Goal: Information Seeking & Learning: Check status

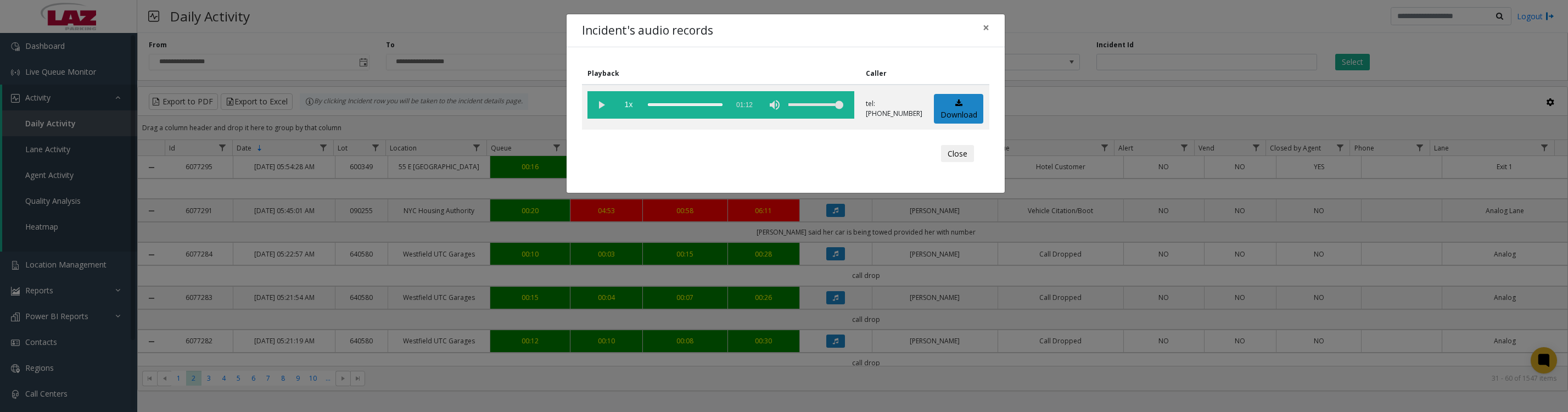
scroll to position [824, 0]
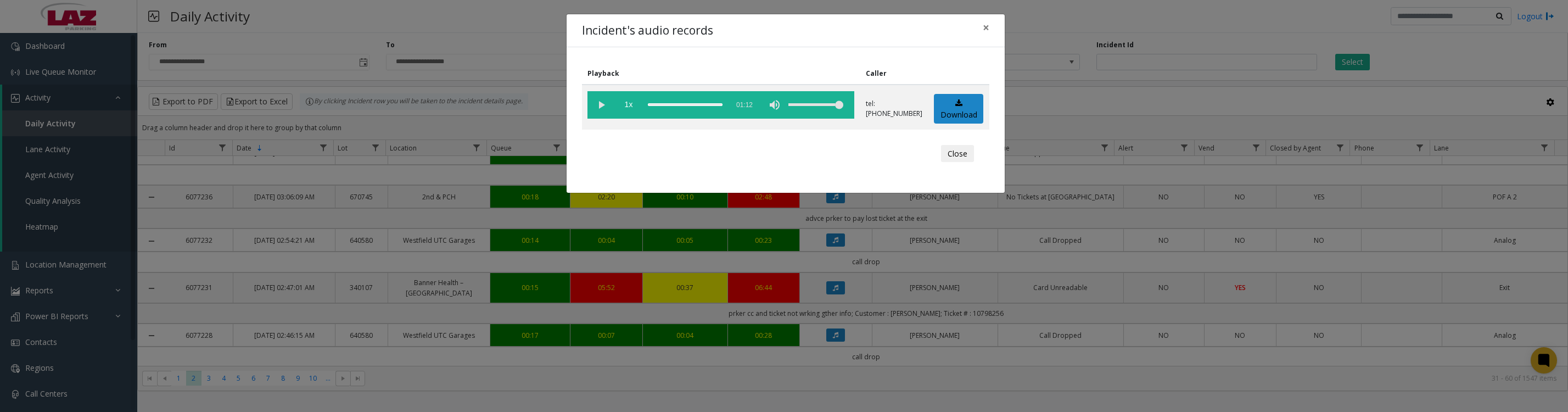
click at [596, 111] on vg-play-pause at bounding box center [601, 104] width 28 height 28
click at [597, 107] on vg-play-pause at bounding box center [601, 104] width 28 height 28
click at [959, 163] on button "Close" at bounding box center [957, 154] width 33 height 18
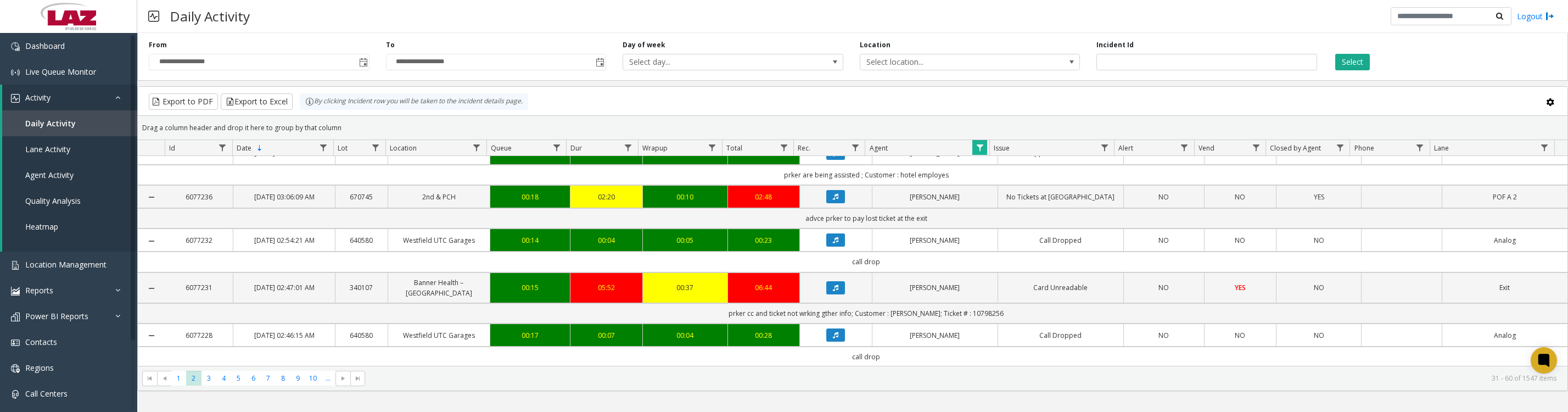
click at [979, 152] on span "Data table" at bounding box center [979, 147] width 9 height 9
click at [1010, 309] on button "Clear" at bounding box center [1002, 302] width 45 height 24
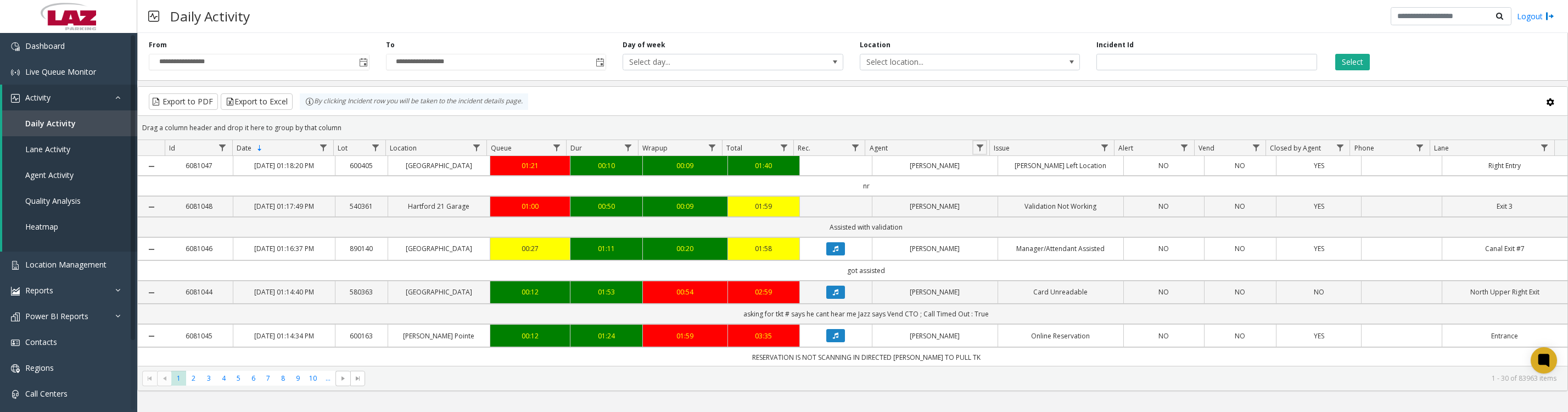
click at [980, 152] on span "Data table" at bounding box center [979, 147] width 9 height 9
click at [995, 198] on input "Agent Filter" at bounding box center [1027, 200] width 93 height 18
type input "****"
click button "Filter" at bounding box center [1051, 302] width 45 height 24
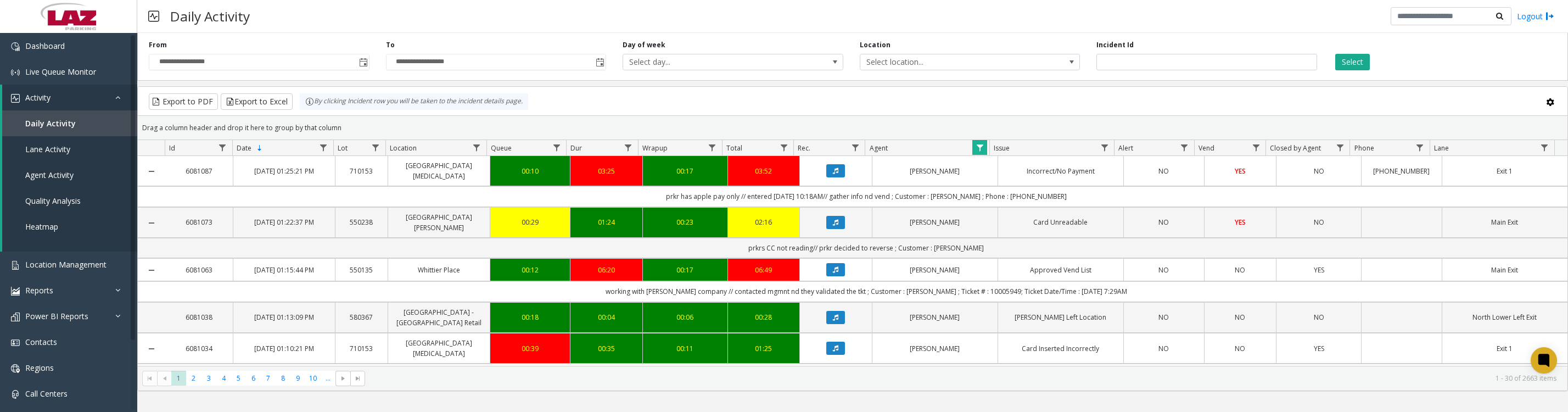
click at [833, 174] on icon "Data table" at bounding box center [835, 171] width 6 height 7
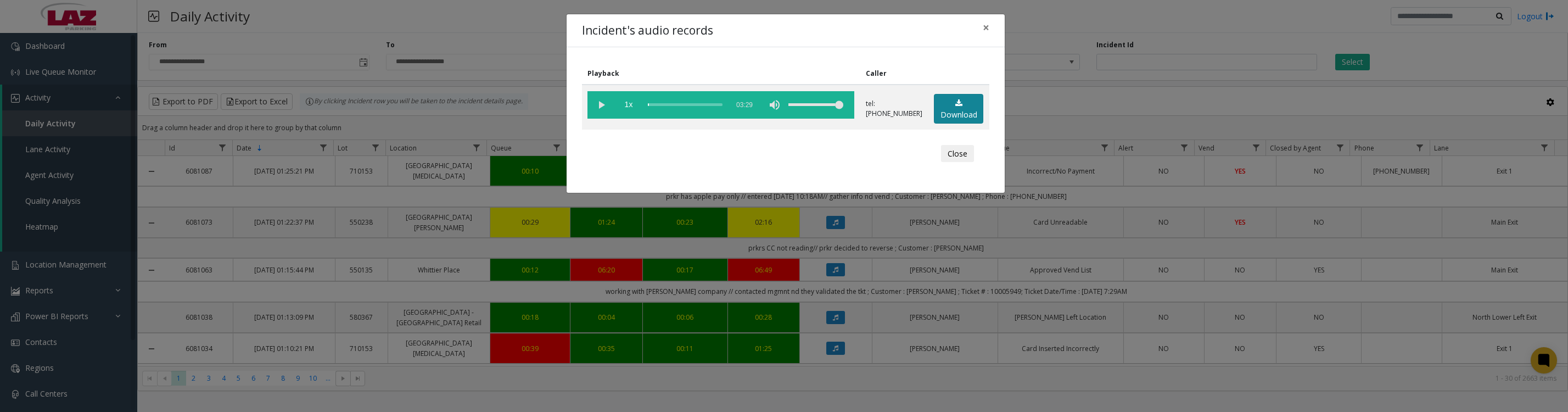
click at [962, 117] on link "Download" at bounding box center [958, 109] width 49 height 30
click at [600, 109] on vg-play-pause at bounding box center [601, 104] width 28 height 28
click at [944, 158] on button "Close" at bounding box center [957, 154] width 33 height 18
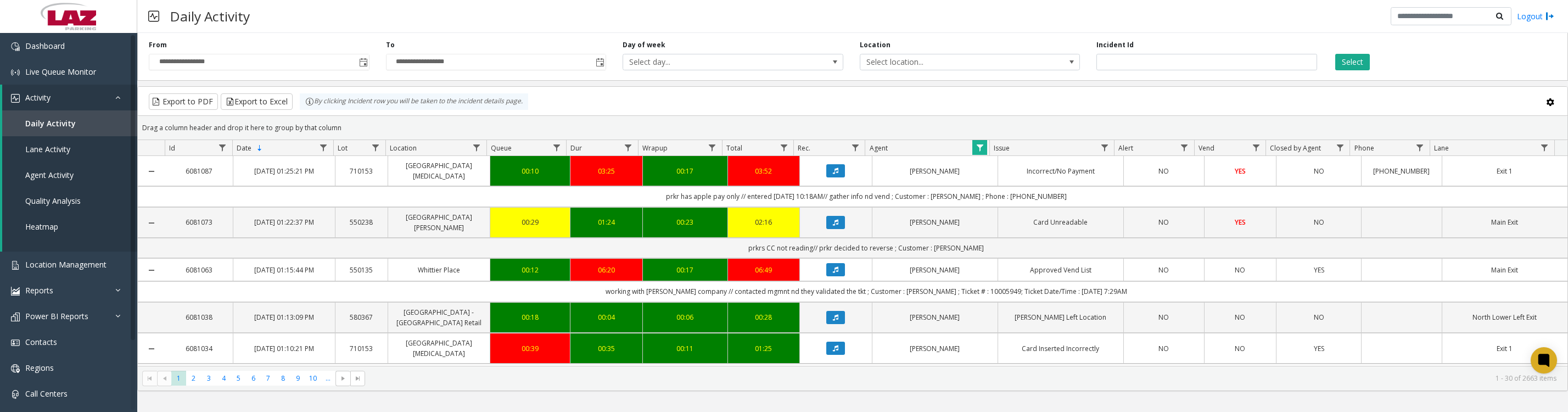
scroll to position [138, 0]
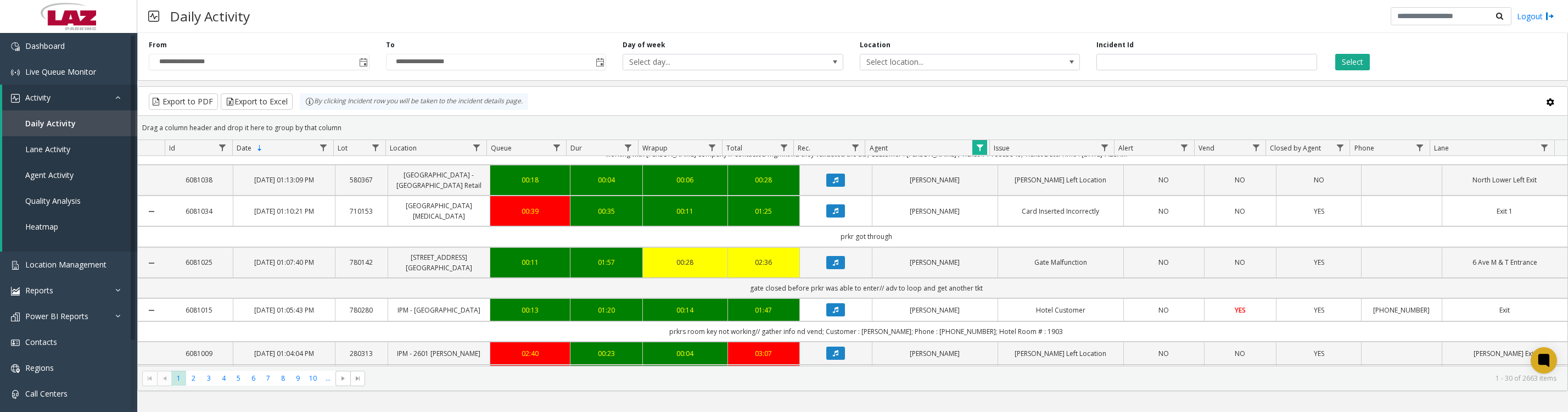
click at [833, 266] on icon "Data table" at bounding box center [835, 262] width 6 height 7
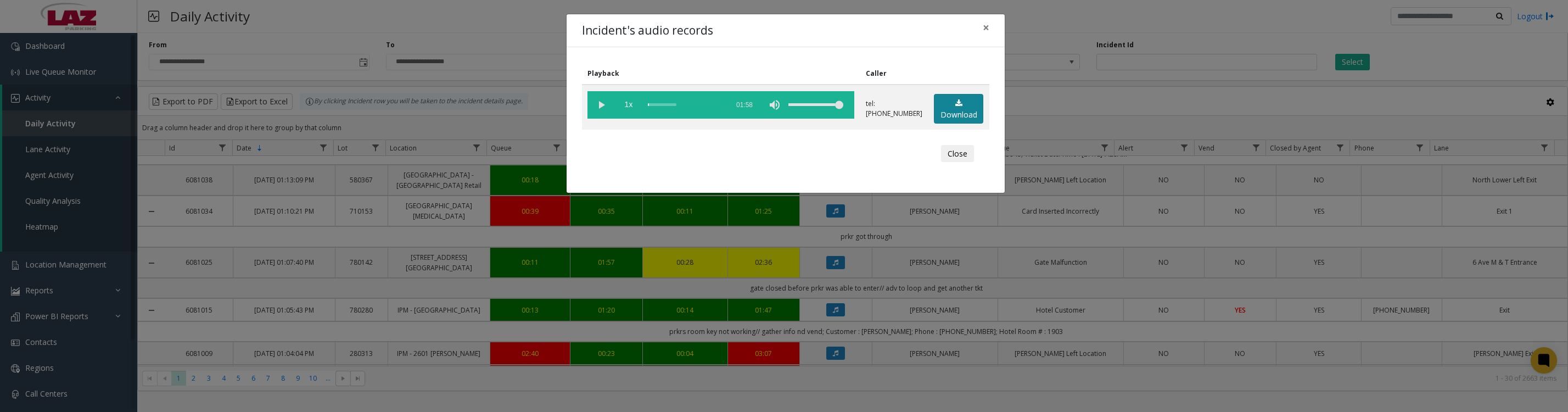
click at [939, 119] on link "Download" at bounding box center [958, 109] width 49 height 30
click at [600, 106] on vg-play-pause at bounding box center [601, 104] width 28 height 28
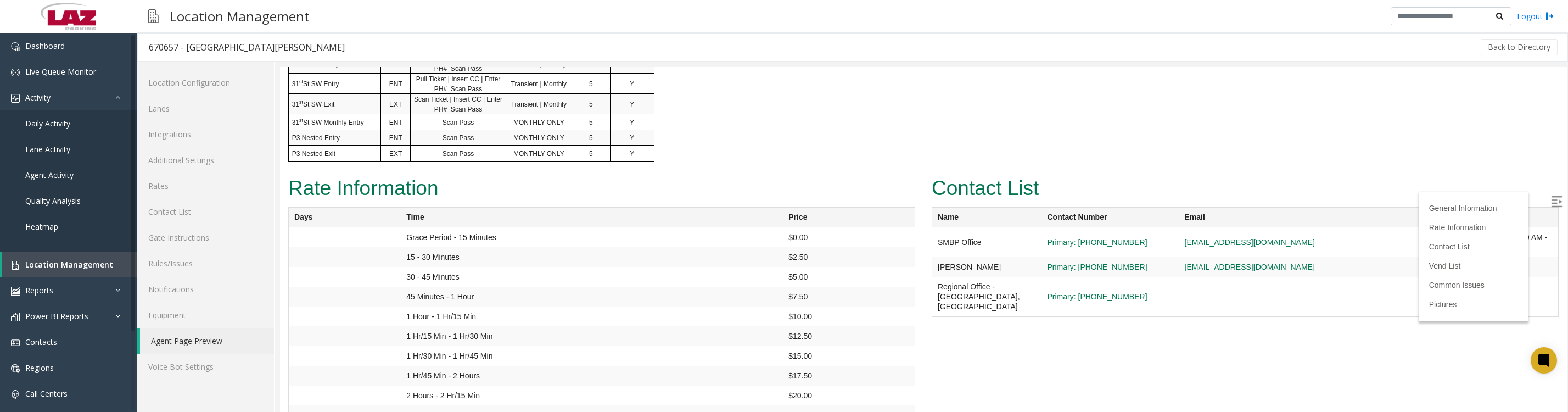
scroll to position [1235, 0]
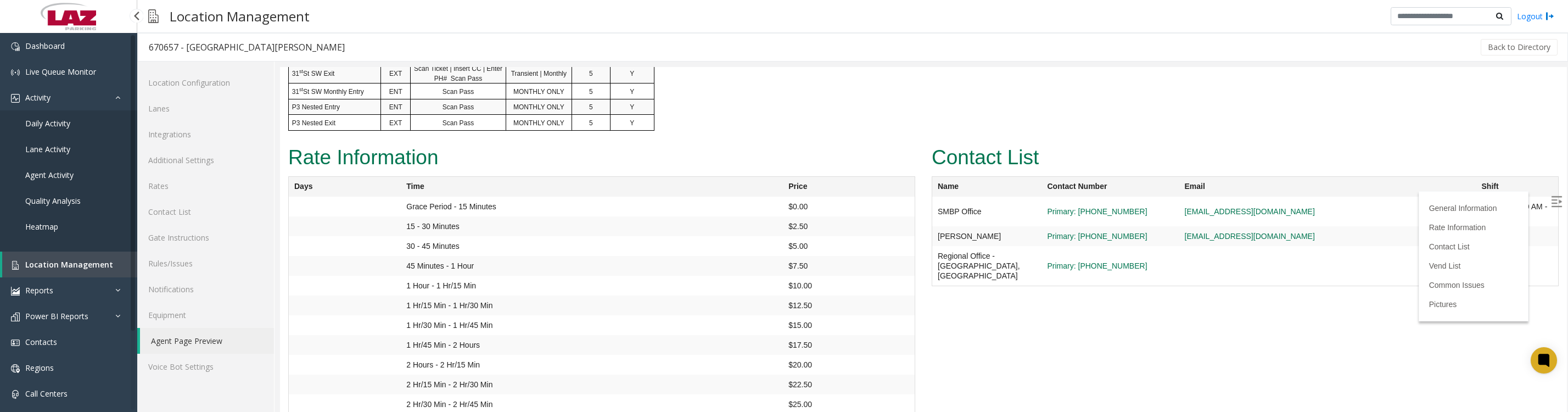
click at [31, 270] on span "Location Management" at bounding box center [69, 264] width 88 height 10
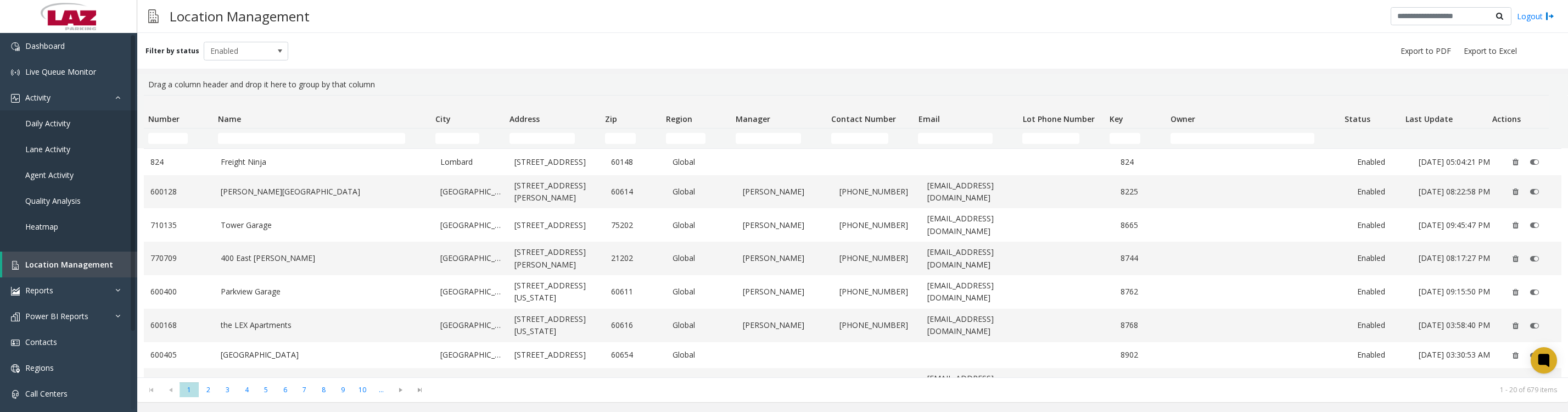
click at [252, 128] on th "Name" at bounding box center [322, 112] width 217 height 33
click at [250, 140] on input "Name Filter" at bounding box center [312, 138] width 188 height 11
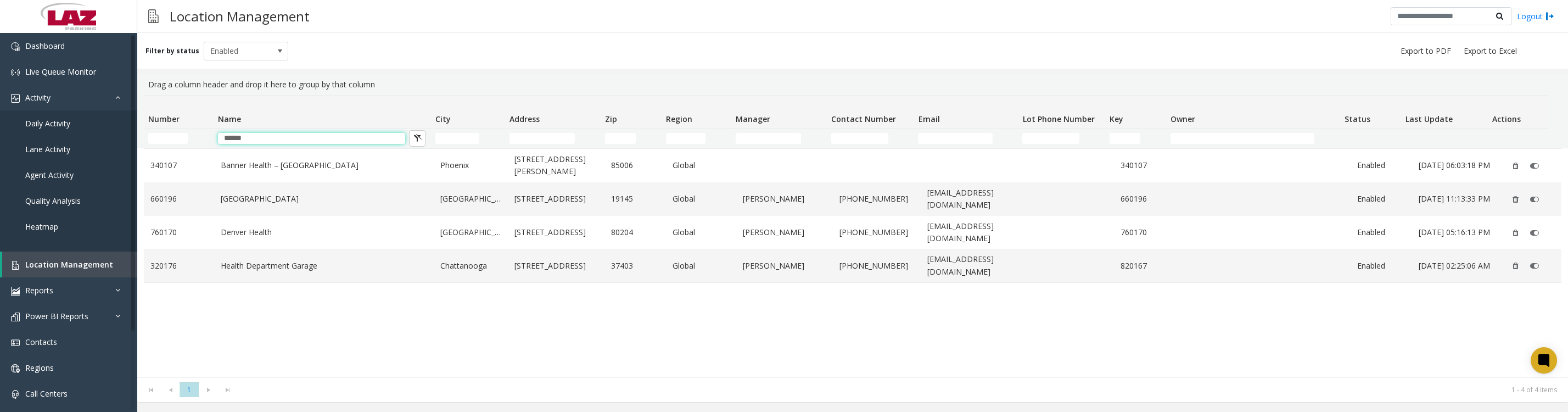
type input "******"
click at [263, 264] on link "Health Department Garage" at bounding box center [324, 266] width 206 height 12
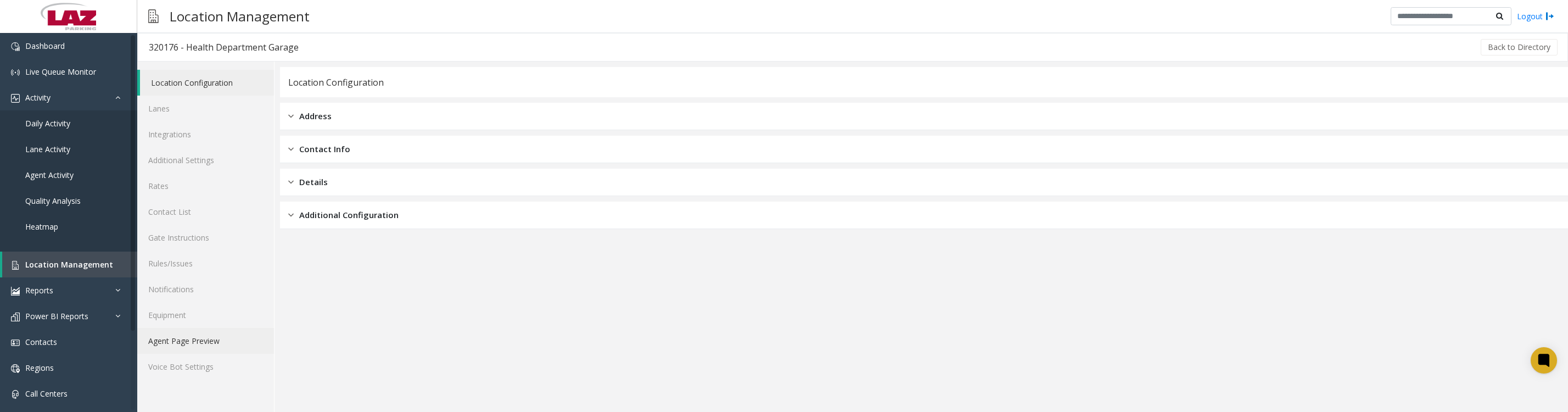
click at [163, 354] on link "Agent Page Preview" at bounding box center [206, 341] width 137 height 26
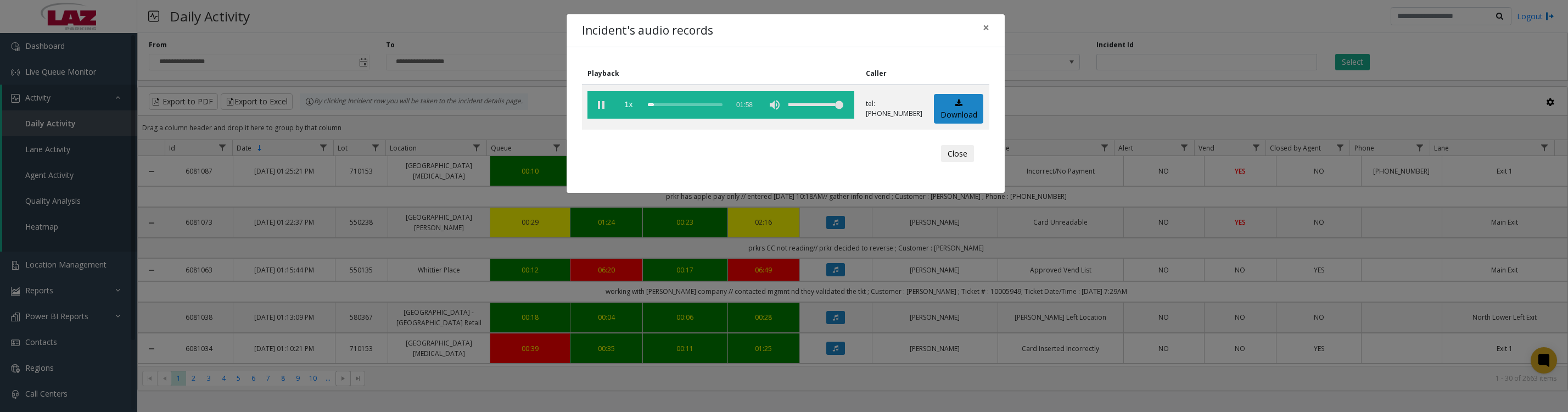
scroll to position [138, 0]
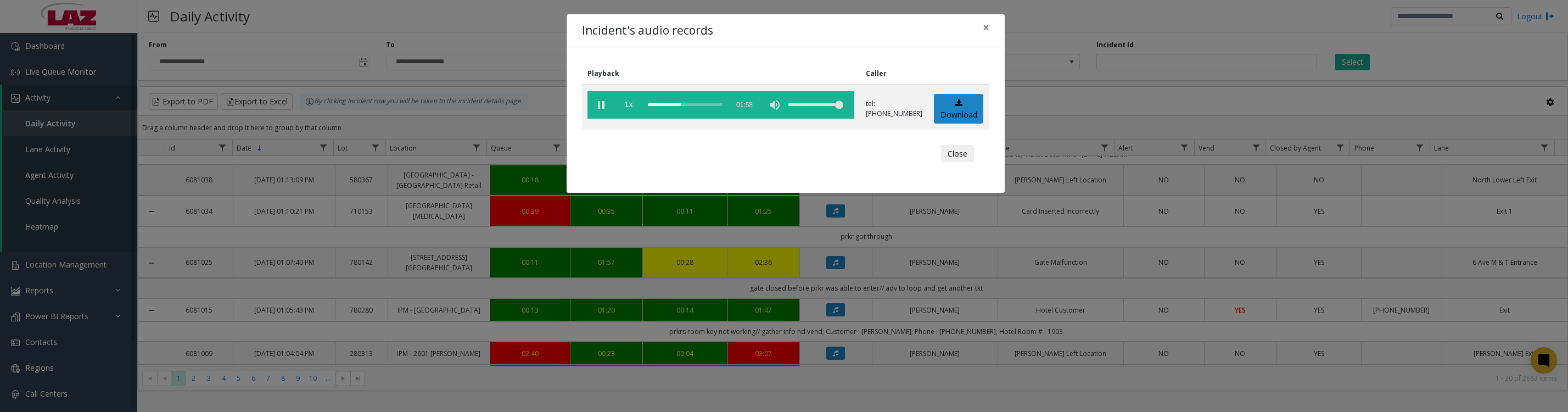
click at [945, 163] on button "Close" at bounding box center [957, 154] width 33 height 18
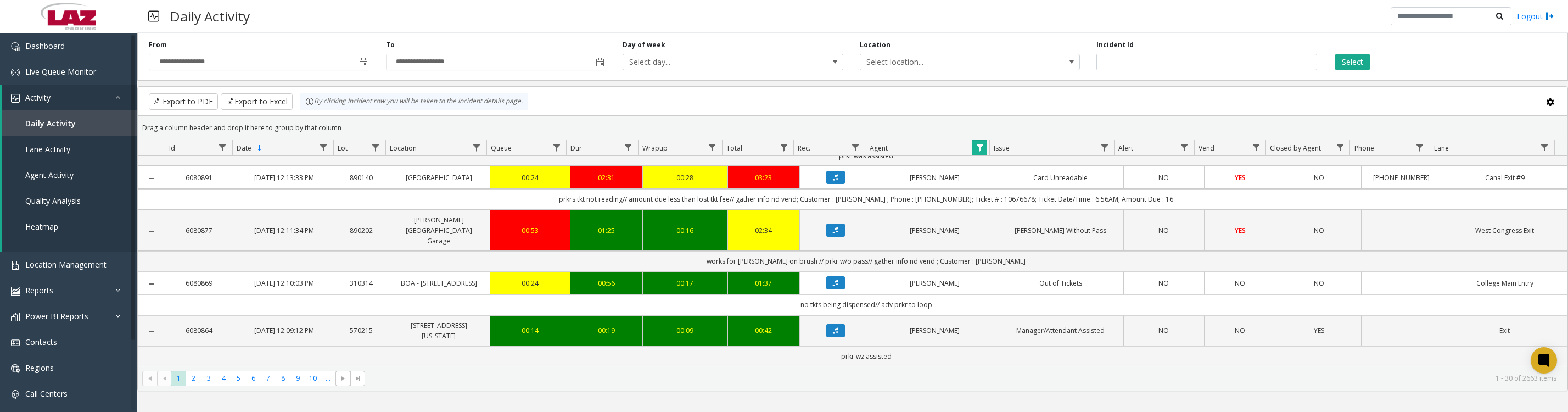
scroll to position [1243, 0]
click at [833, 282] on icon "Data table" at bounding box center [835, 282] width 6 height 7
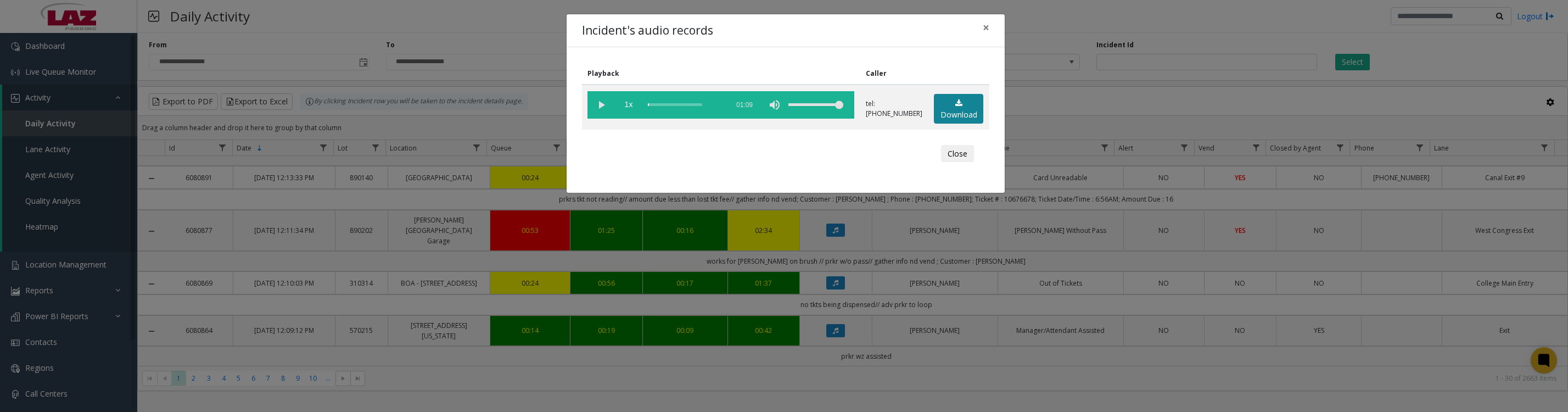
click at [944, 122] on link "Download" at bounding box center [958, 109] width 49 height 30
click at [601, 111] on vg-play-pause at bounding box center [601, 104] width 28 height 28
drag, startPoint x: 952, startPoint y: 174, endPoint x: 967, endPoint y: 236, distance: 63.8
click at [952, 163] on button "Close" at bounding box center [957, 154] width 33 height 18
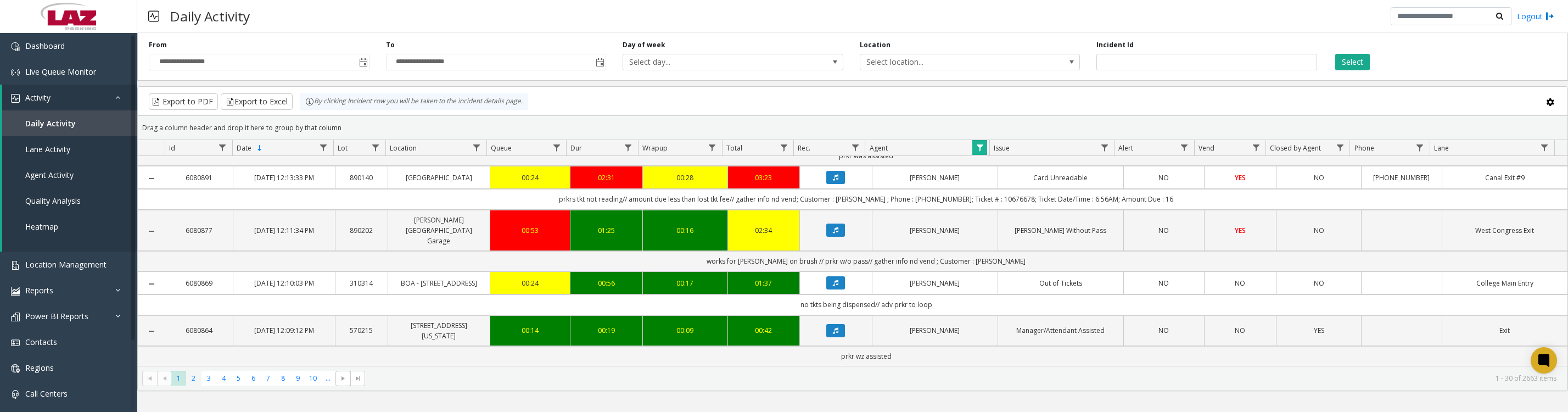
click at [195, 383] on span "2" at bounding box center [193, 378] width 15 height 15
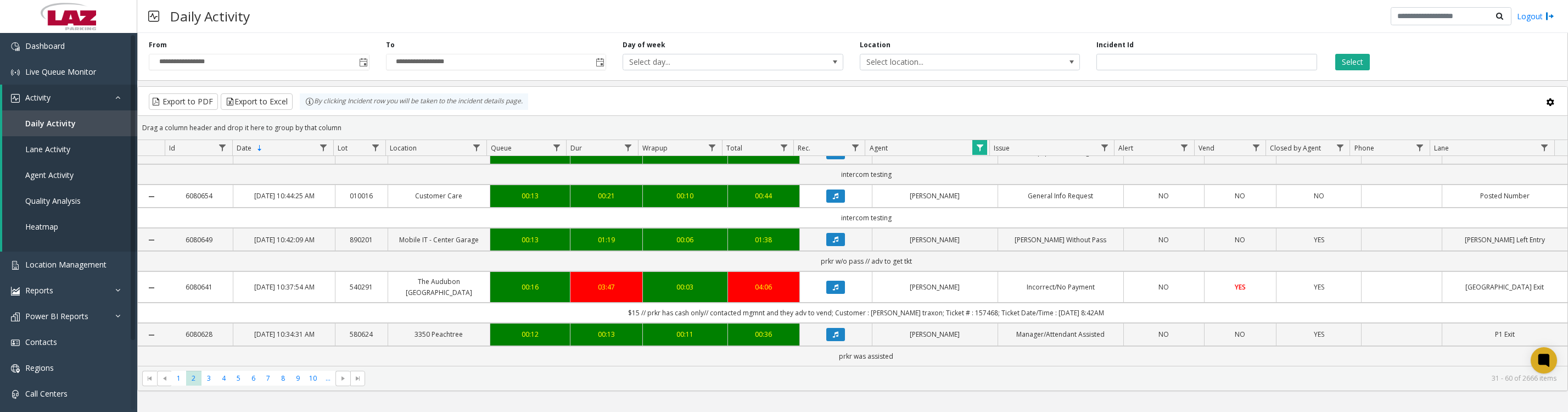
scroll to position [1264, 0]
click at [205, 384] on span "3" at bounding box center [209, 378] width 15 height 15
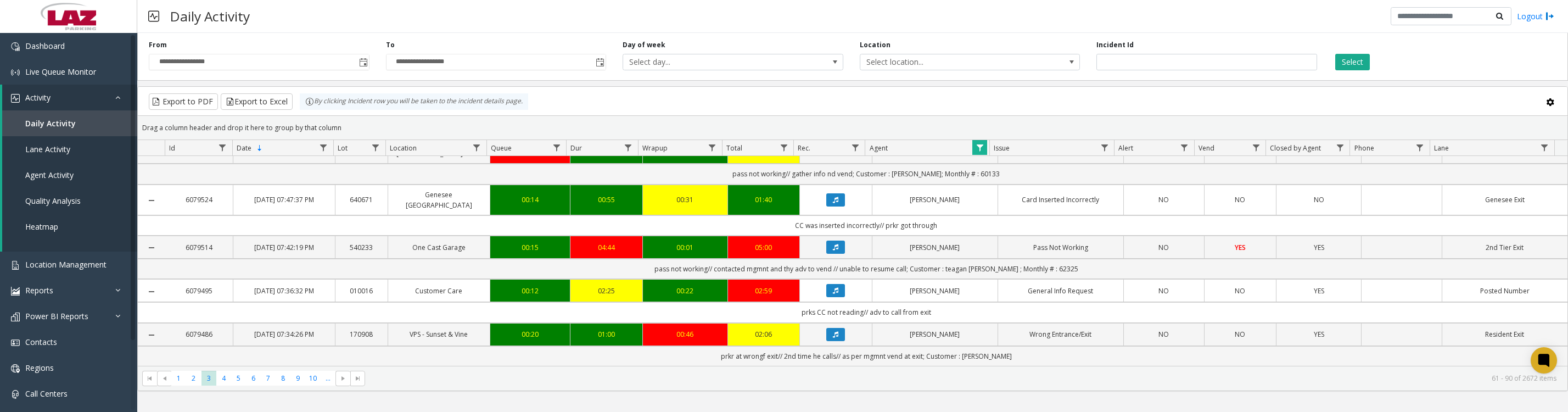
scroll to position [1316, 0]
click at [226, 384] on span "4" at bounding box center [223, 378] width 15 height 15
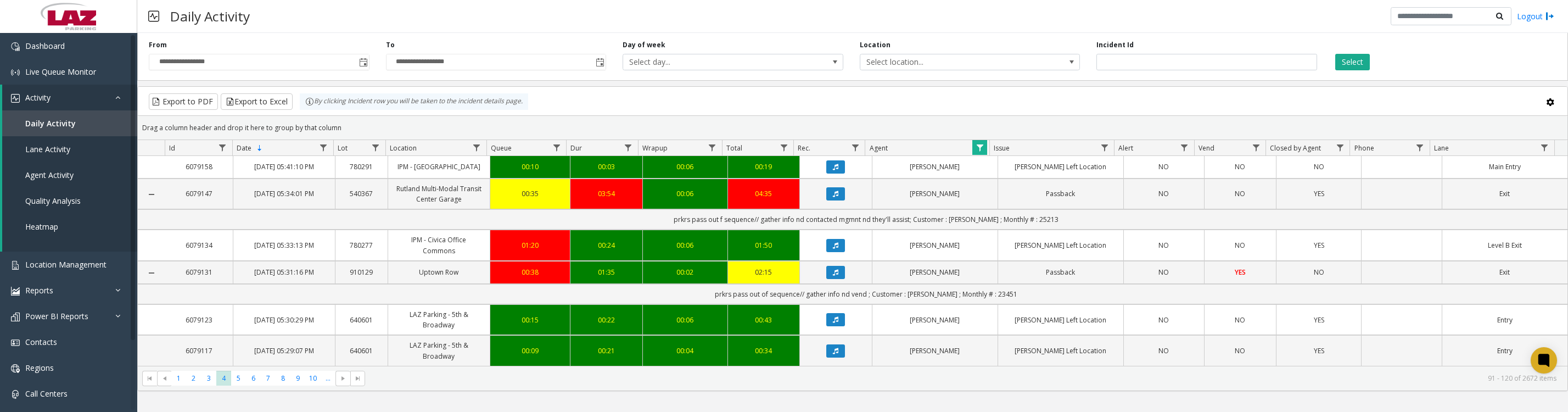
scroll to position [1221, 0]
click at [239, 386] on span "5" at bounding box center [239, 378] width 15 height 15
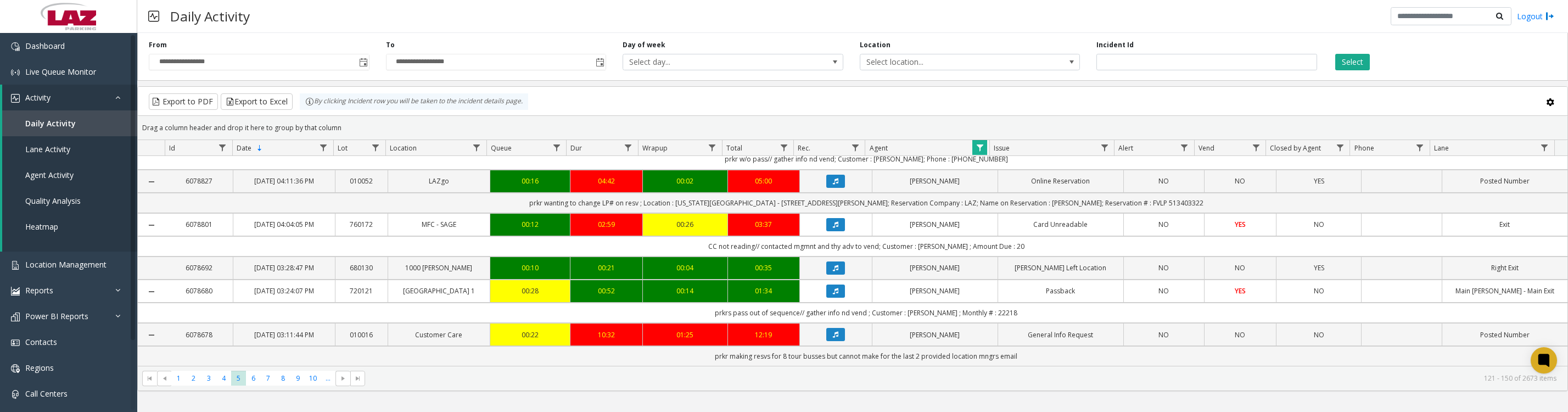
scroll to position [1168, 0]
click at [257, 383] on span "6" at bounding box center [253, 378] width 15 height 15
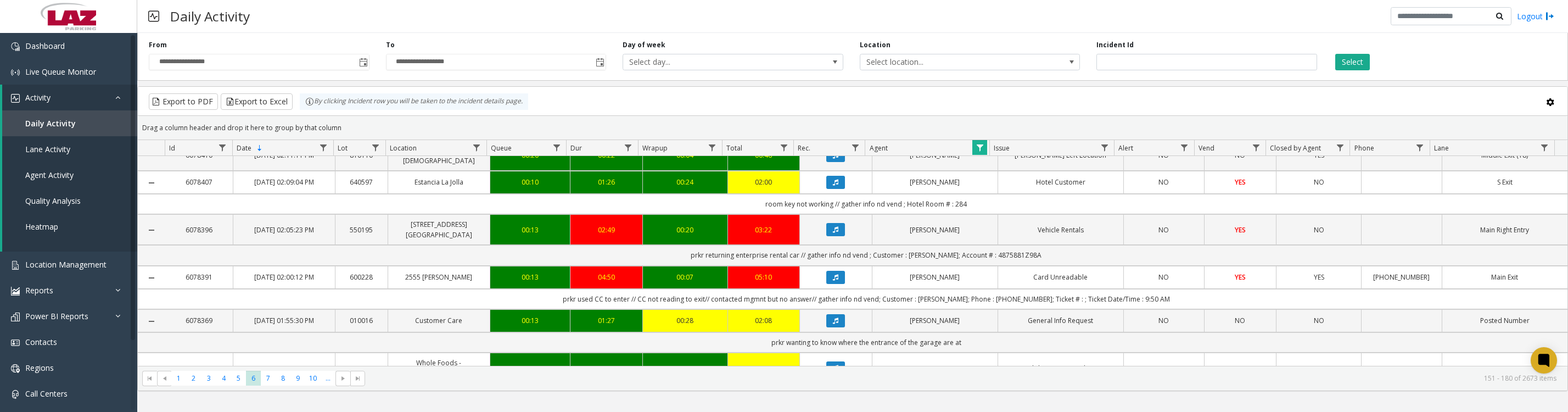
scroll to position [686, 0]
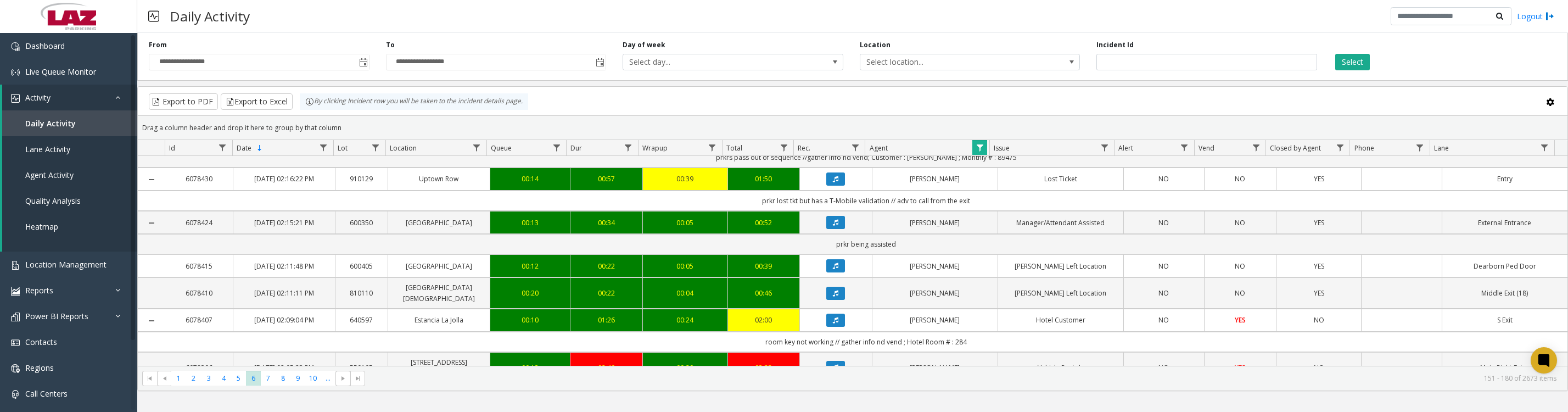
click at [835, 185] on button "Data table" at bounding box center [835, 179] width 18 height 13
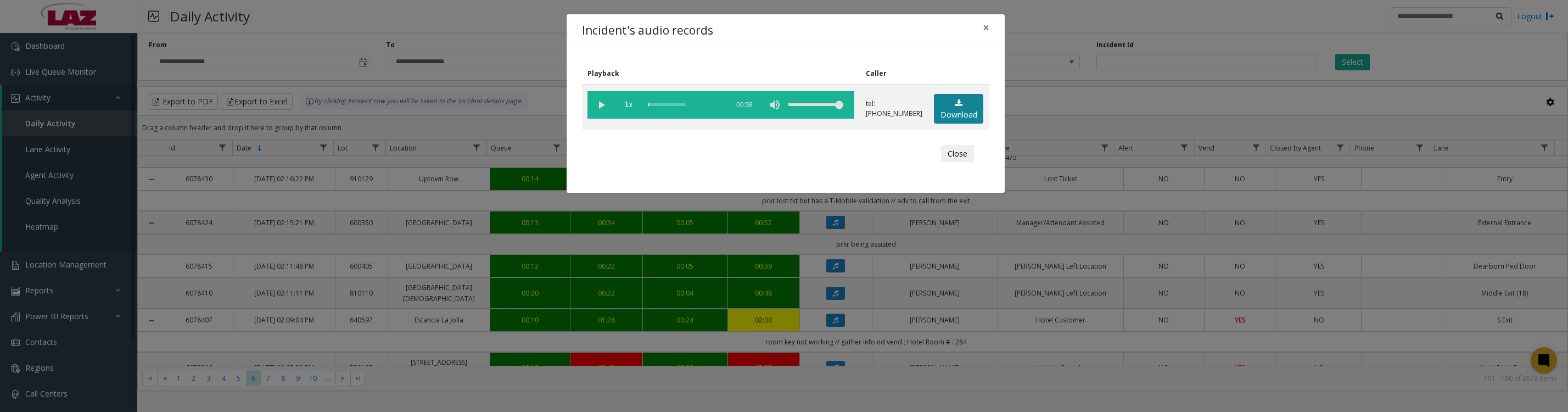
click at [955, 115] on link "Download" at bounding box center [958, 109] width 49 height 30
click at [611, 103] on vg-play-pause at bounding box center [601, 104] width 28 height 28
click at [941, 163] on button "Close" at bounding box center [957, 154] width 33 height 18
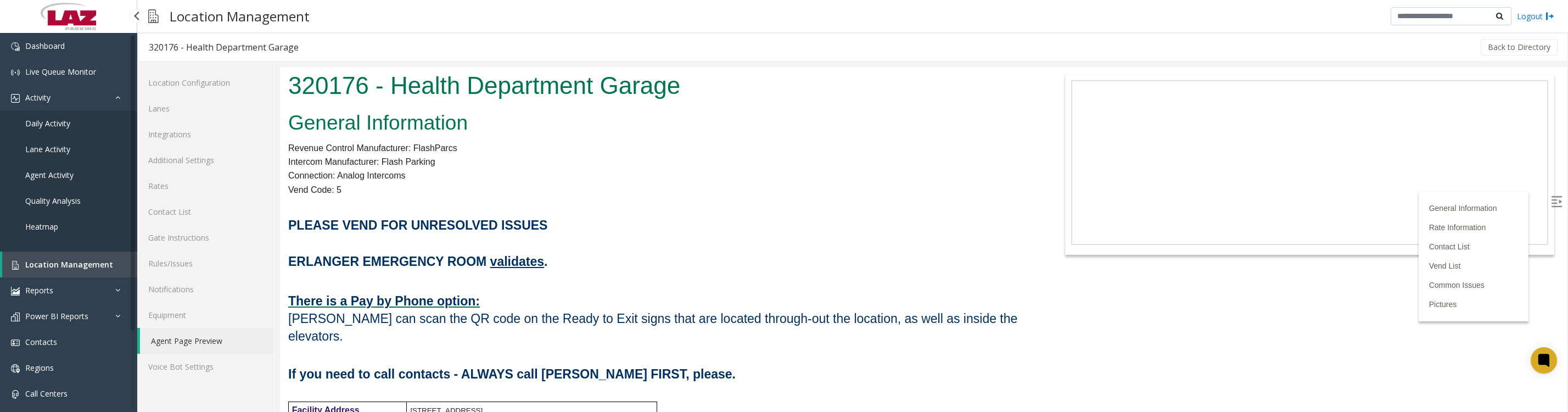
click at [25, 270] on span "Location Management" at bounding box center [69, 264] width 88 height 10
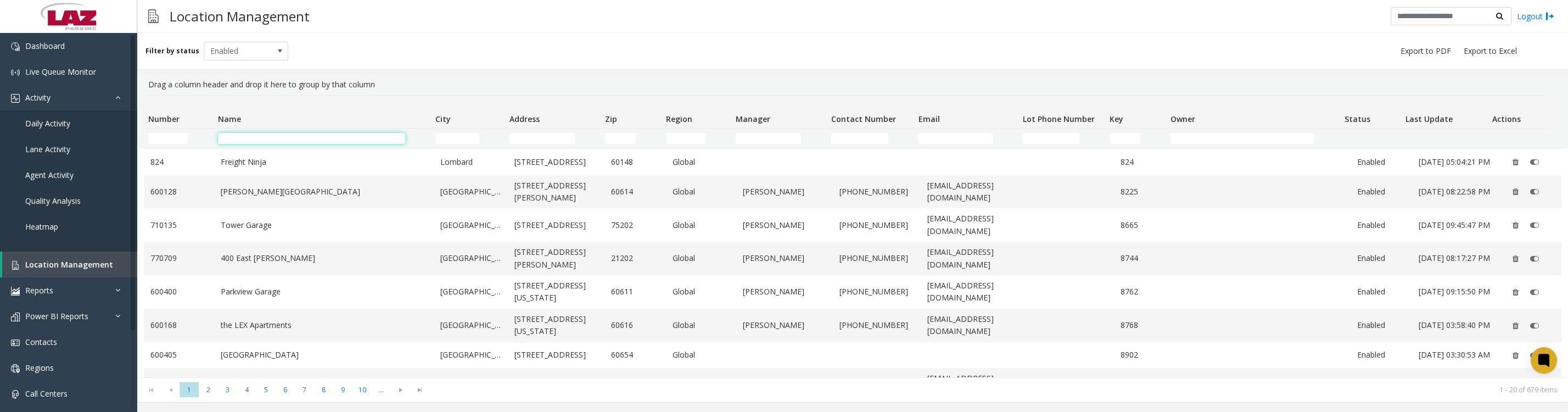
click at [276, 142] on input "Name Filter" at bounding box center [312, 138] width 188 height 11
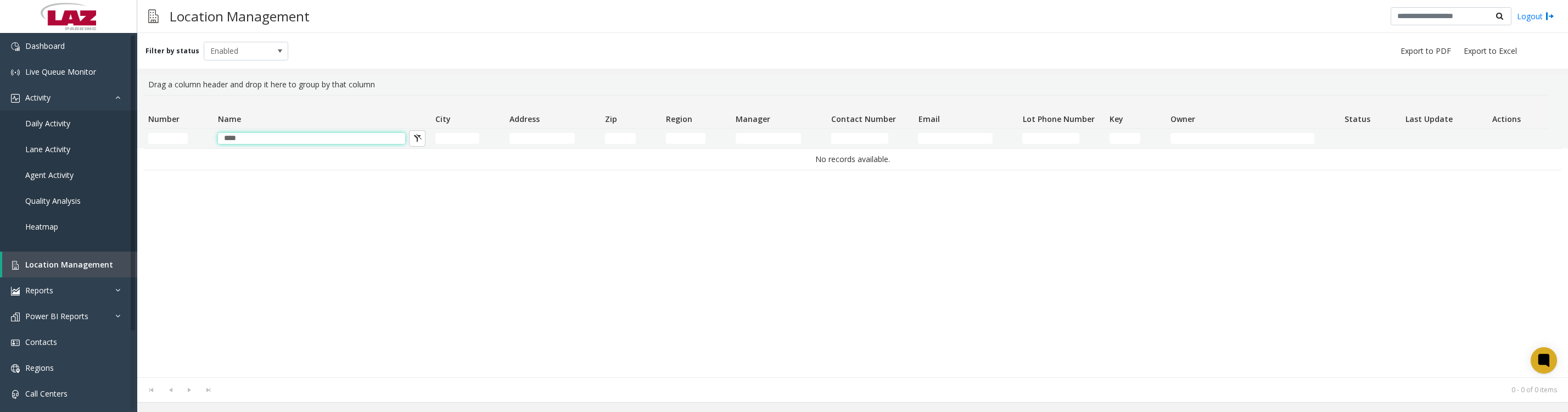
type input "***"
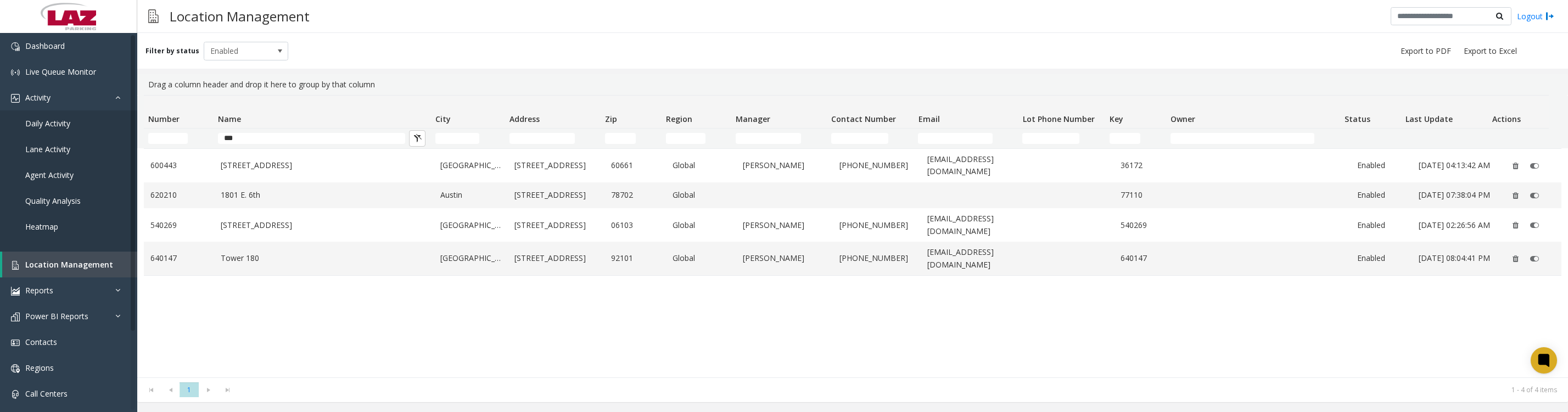
click at [275, 158] on td "[STREET_ADDRESS]" at bounding box center [324, 165] width 220 height 34
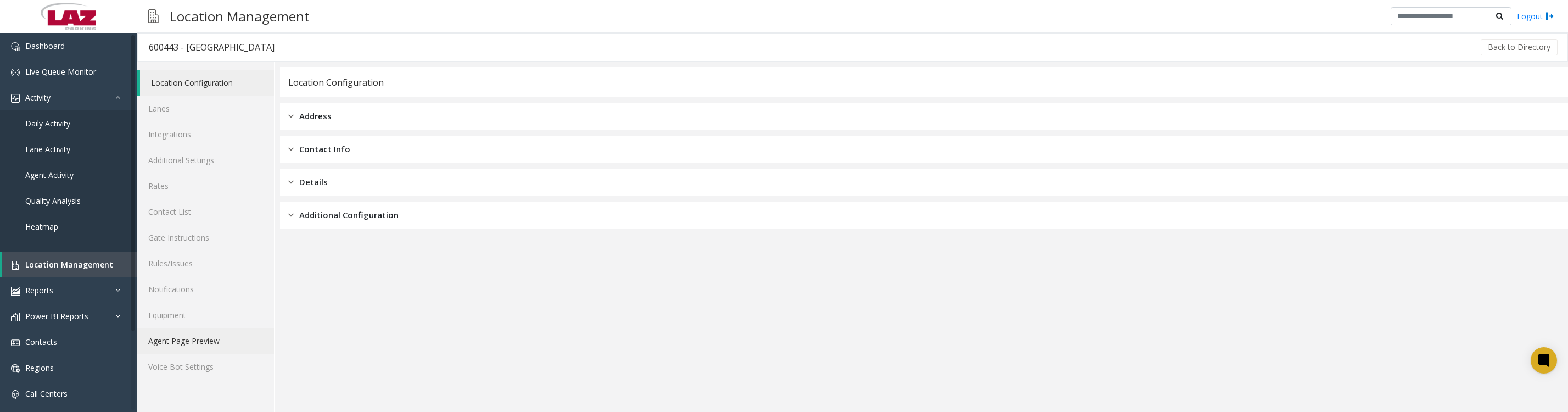
click at [188, 354] on link "Agent Page Preview" at bounding box center [206, 341] width 137 height 26
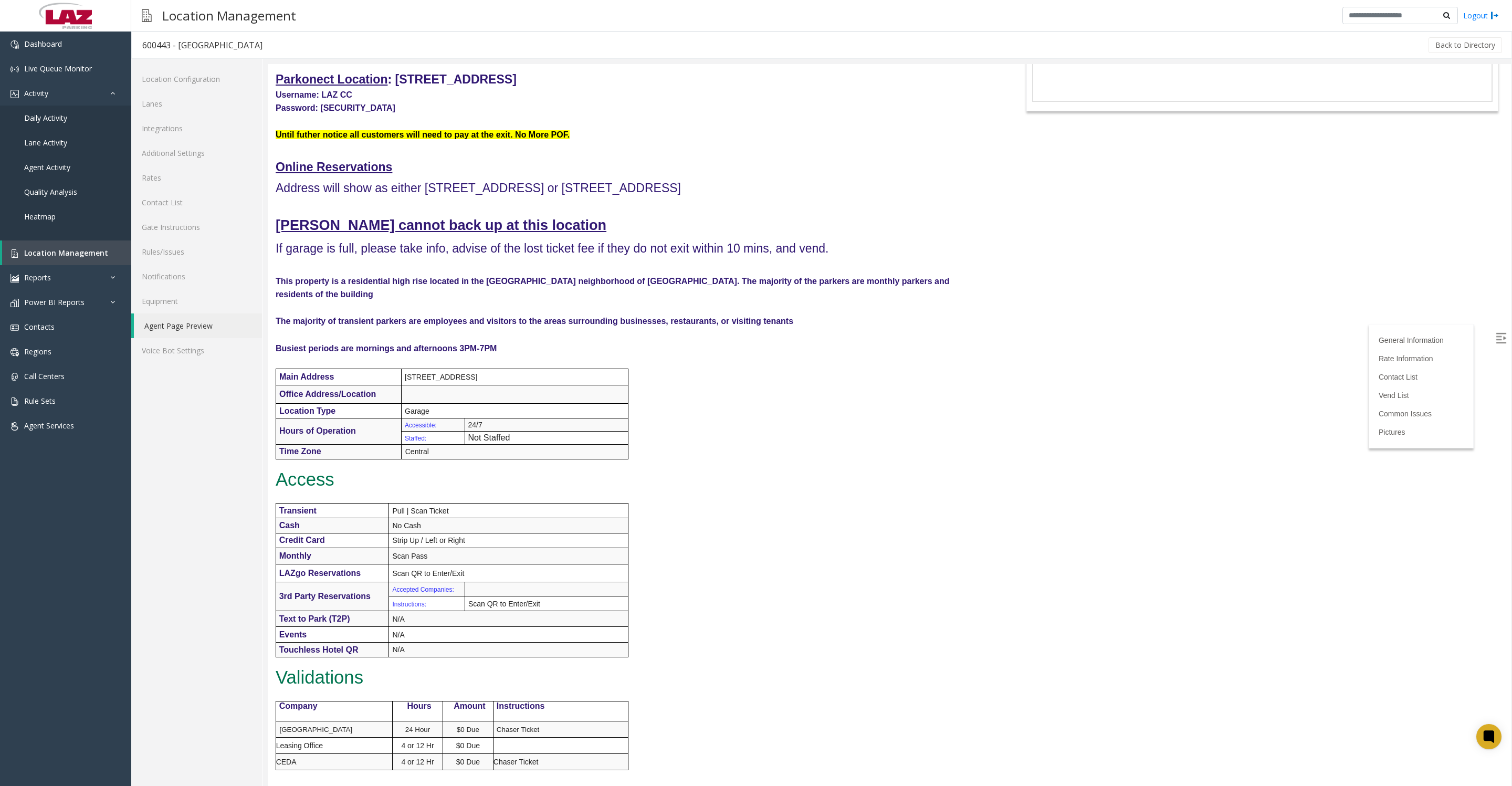
scroll to position [131, 0]
click at [49, 258] on span "Location Management" at bounding box center [66, 252] width 84 height 10
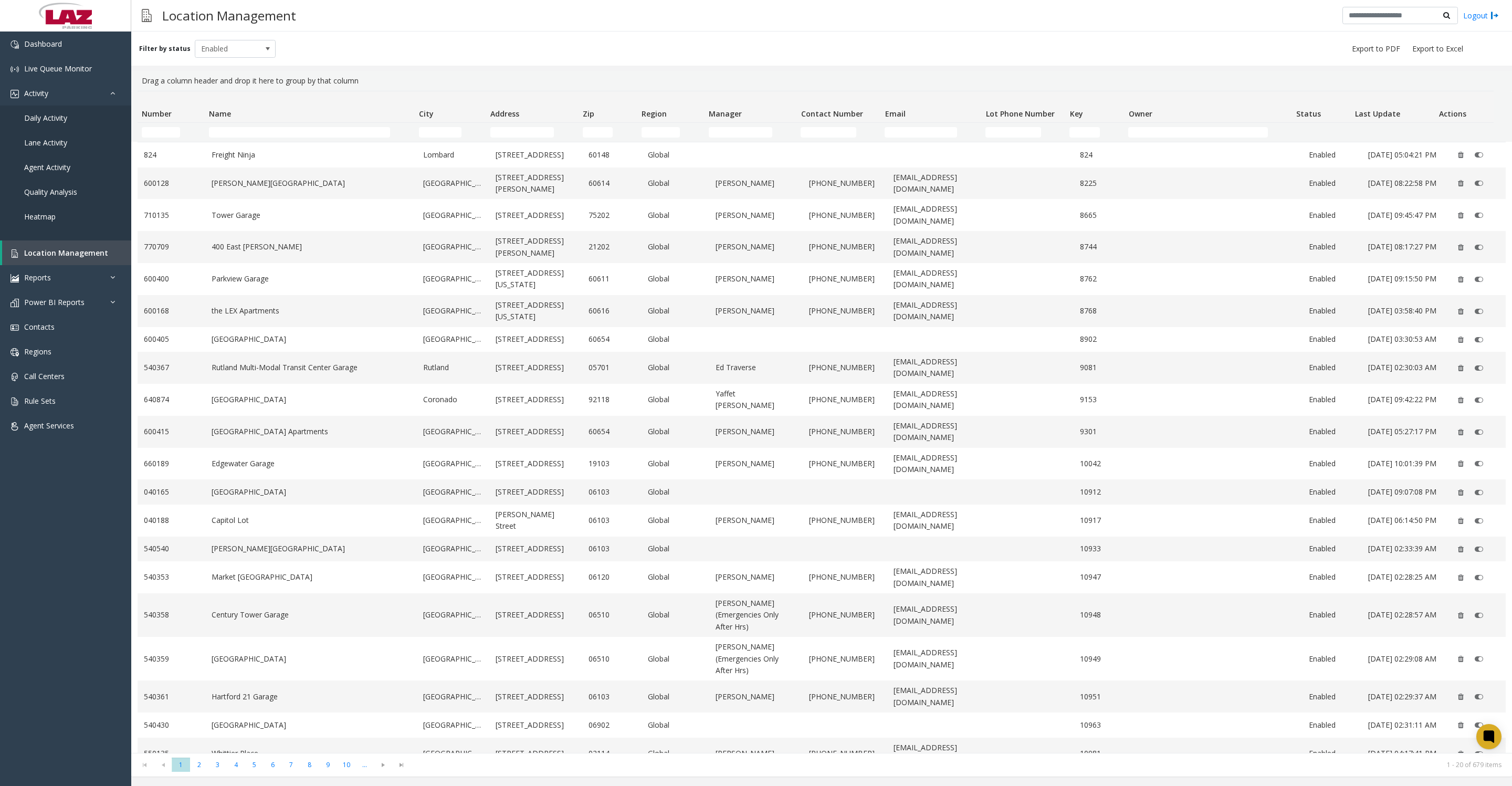
click at [326, 127] on td "Name Filter" at bounding box center [310, 132] width 210 height 19
click at [313, 137] on input "Name Filter" at bounding box center [299, 132] width 181 height 11
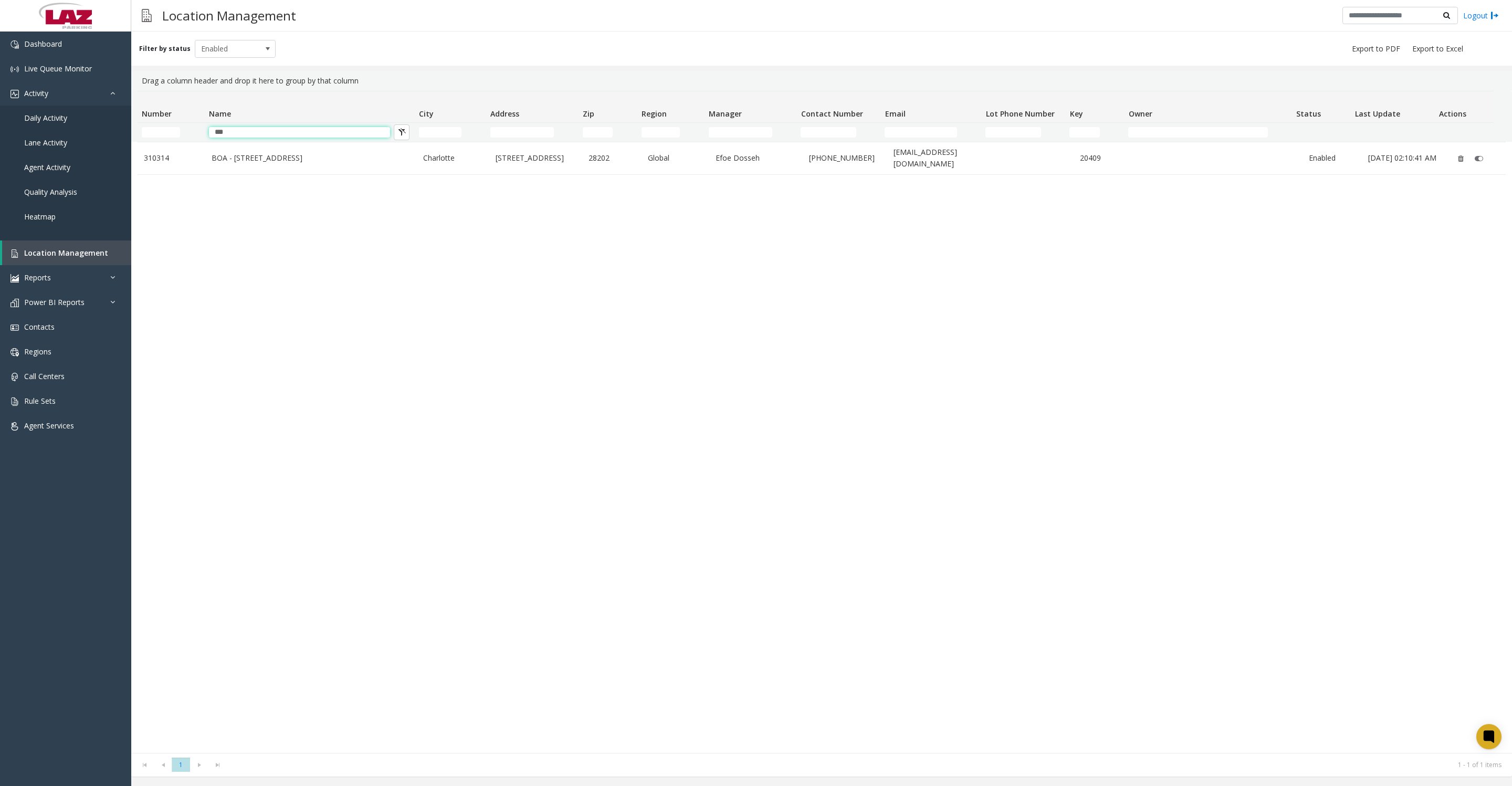
type input "***"
click at [293, 170] on td "BOA - [STREET_ADDRESS]" at bounding box center [311, 158] width 211 height 32
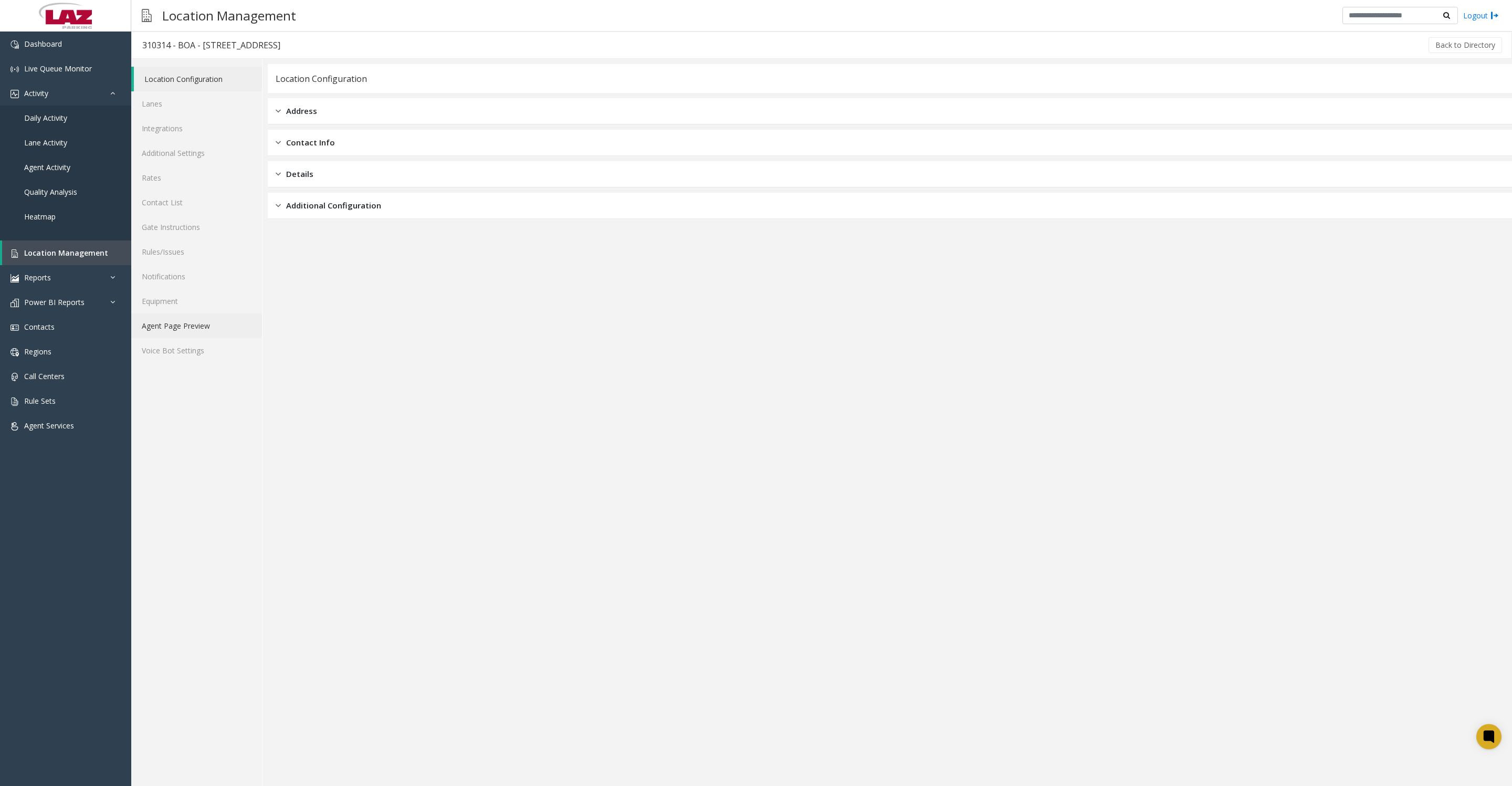
click at [172, 338] on link "Agent Page Preview" at bounding box center [197, 326] width 131 height 25
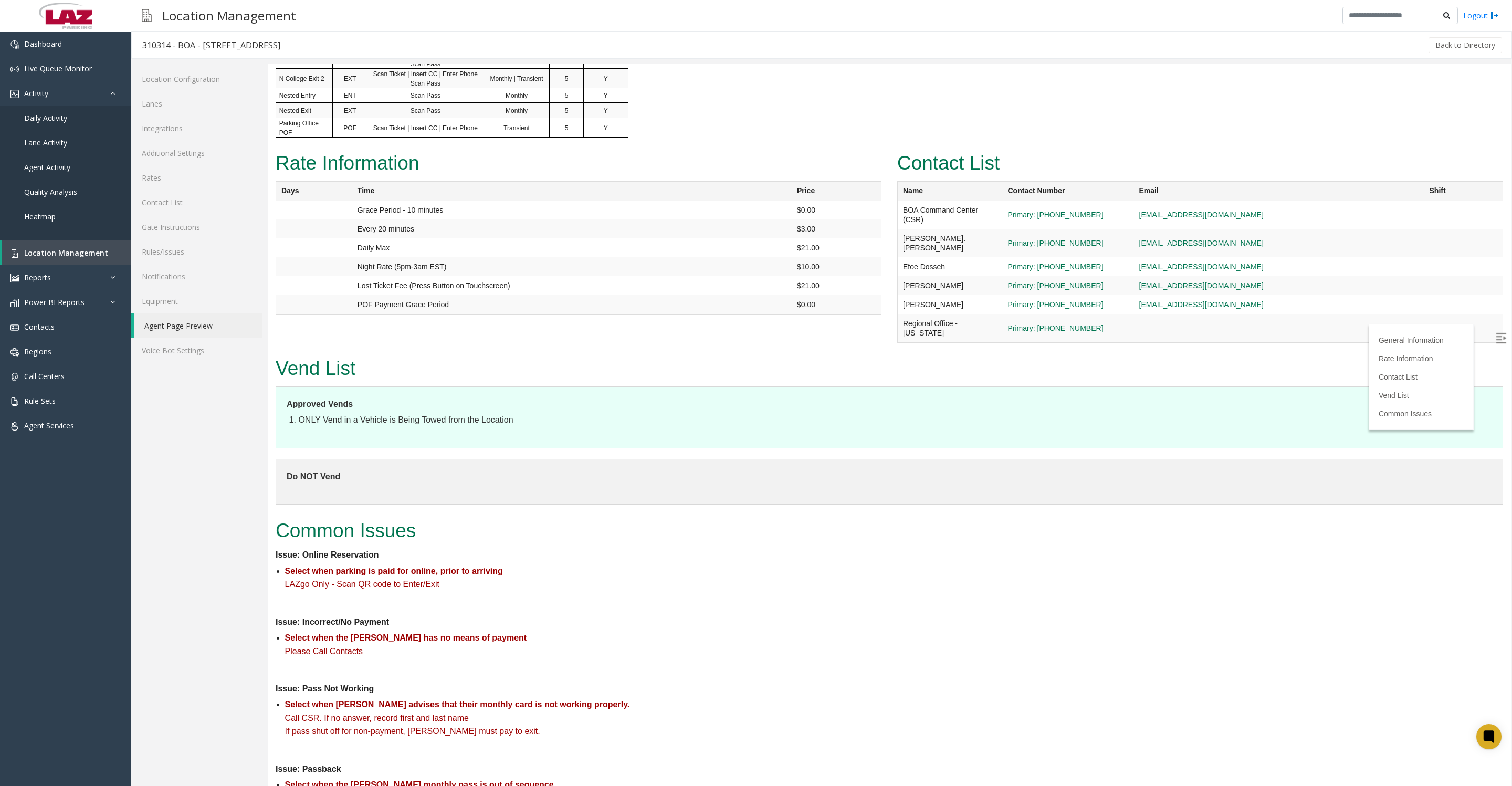
scroll to position [919, 0]
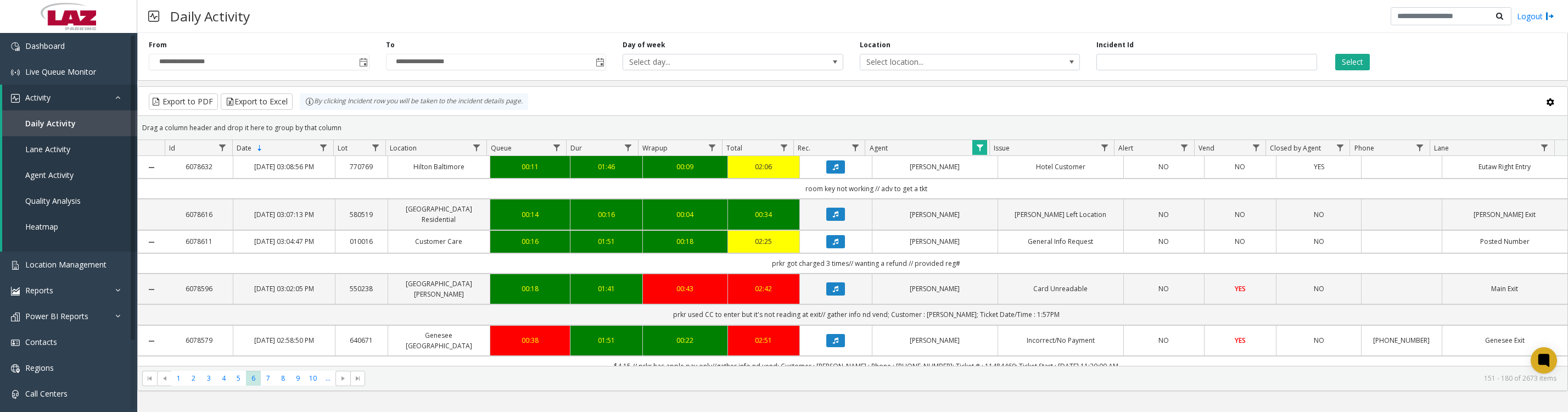
scroll to position [686, 0]
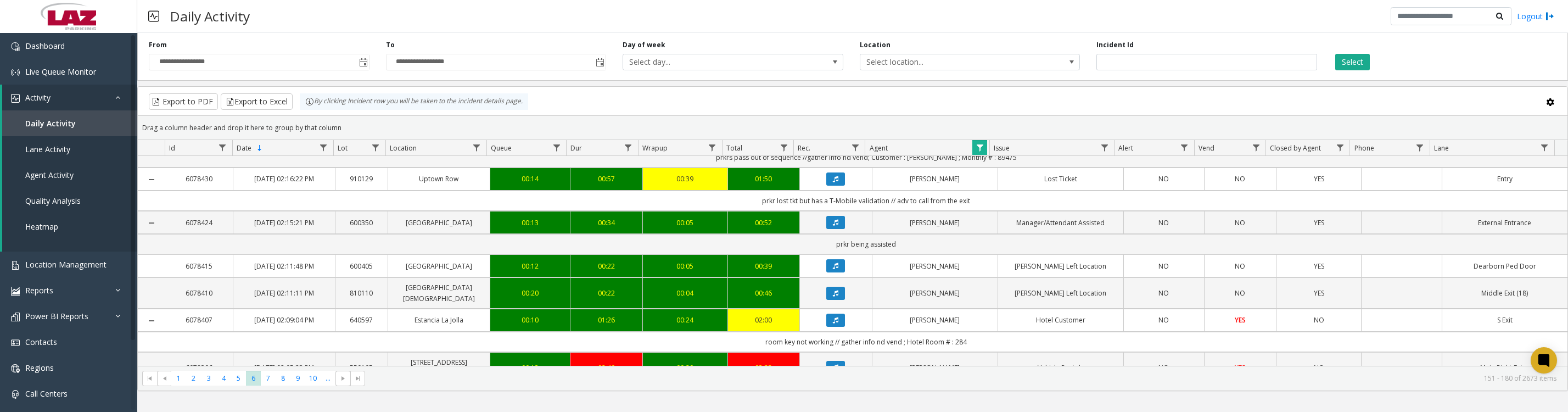
click at [980, 152] on span "Data table" at bounding box center [979, 147] width 9 height 9
click at [984, 295] on button "Clear" at bounding box center [1002, 302] width 45 height 24
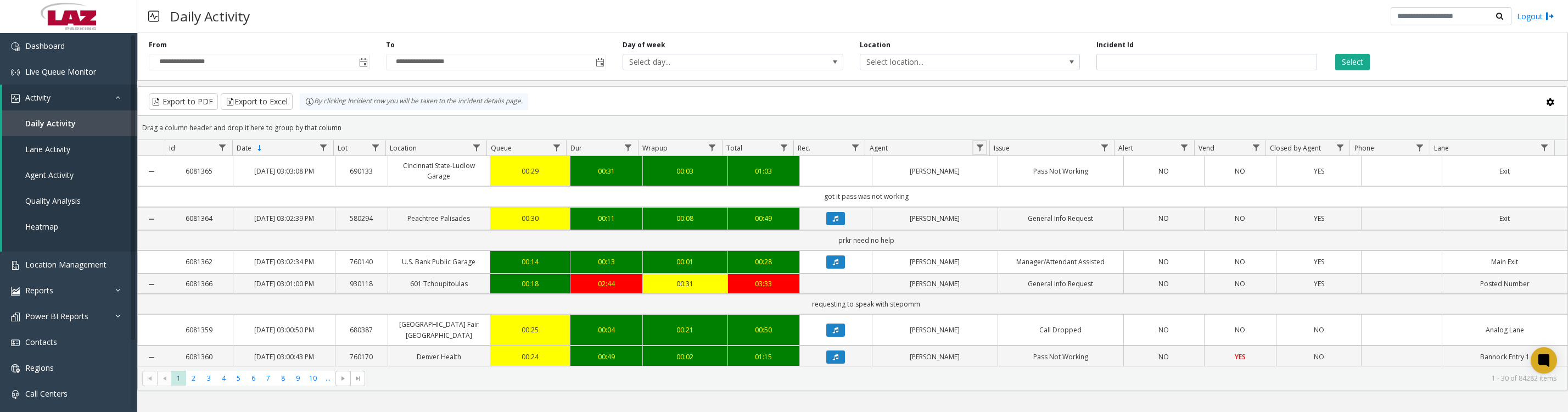
click at [975, 152] on span "Data table" at bounding box center [979, 147] width 9 height 9
click at [1000, 201] on input "Agent Filter" at bounding box center [1027, 200] width 93 height 18
type input "*********"
click button "Filter" at bounding box center [1051, 302] width 45 height 24
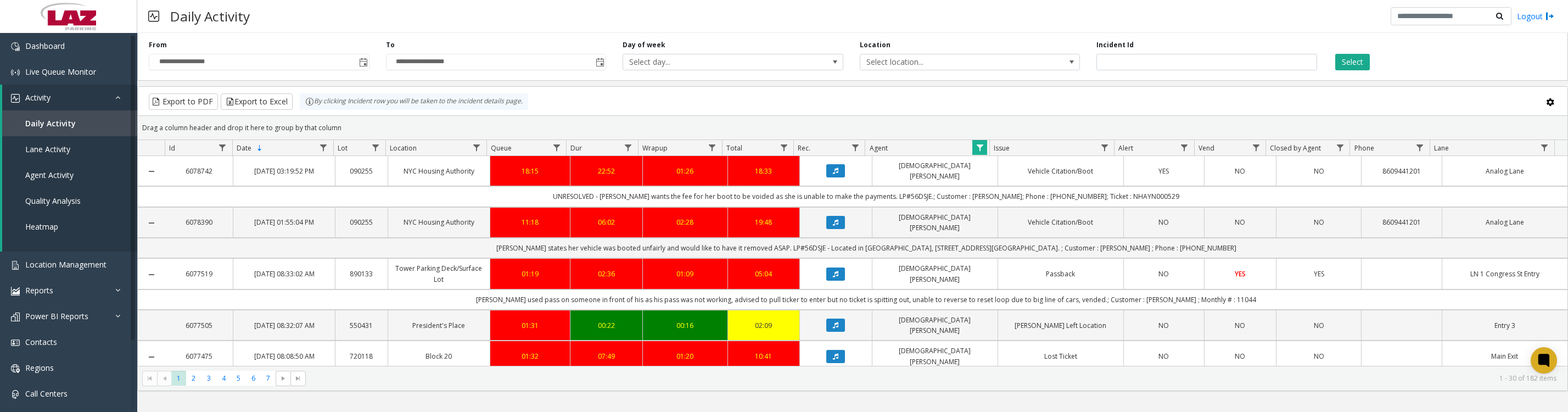
click at [826, 281] on button "Data table" at bounding box center [835, 274] width 18 height 13
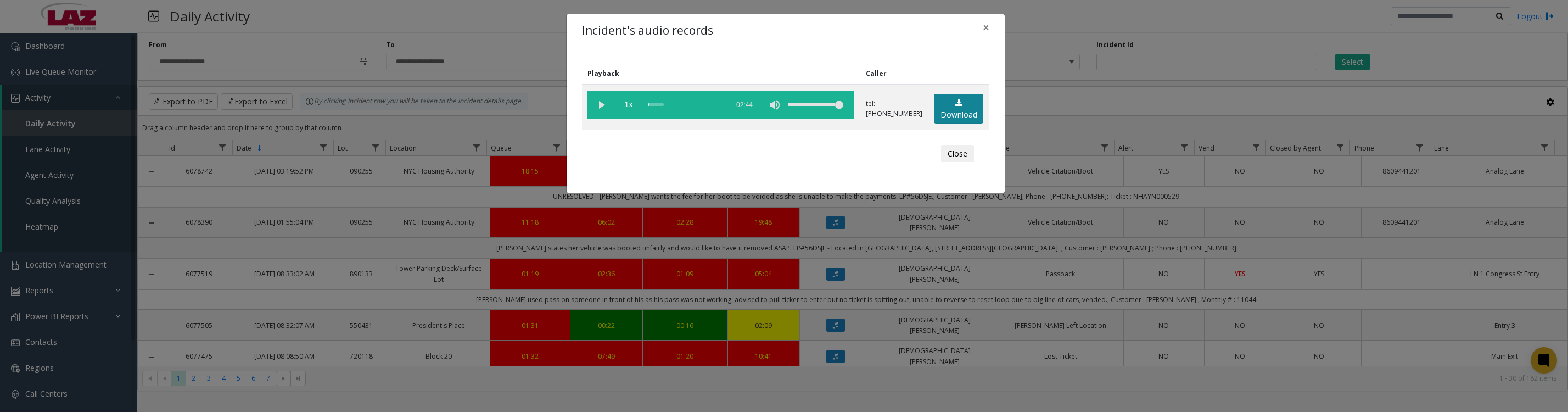
click at [962, 104] on link "Download" at bounding box center [958, 109] width 49 height 30
click at [601, 112] on vg-play-pause at bounding box center [601, 104] width 28 height 28
drag, startPoint x: 960, startPoint y: 173, endPoint x: 1213, endPoint y: 389, distance: 332.7
click at [960, 163] on button "Close" at bounding box center [957, 154] width 33 height 18
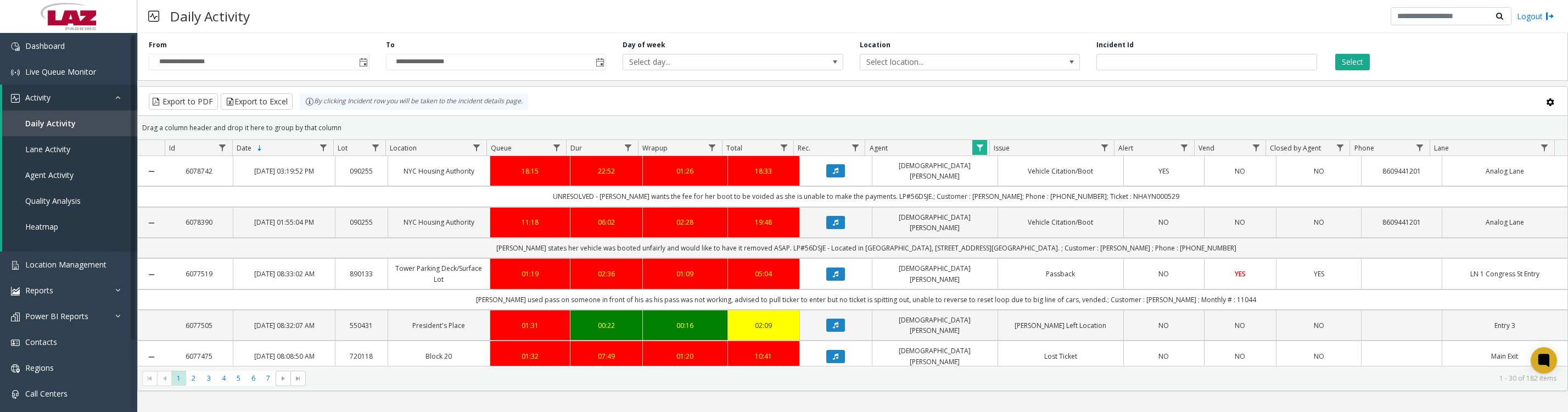
click at [1379, 398] on div "**********" at bounding box center [852, 222] width 1431 height 379
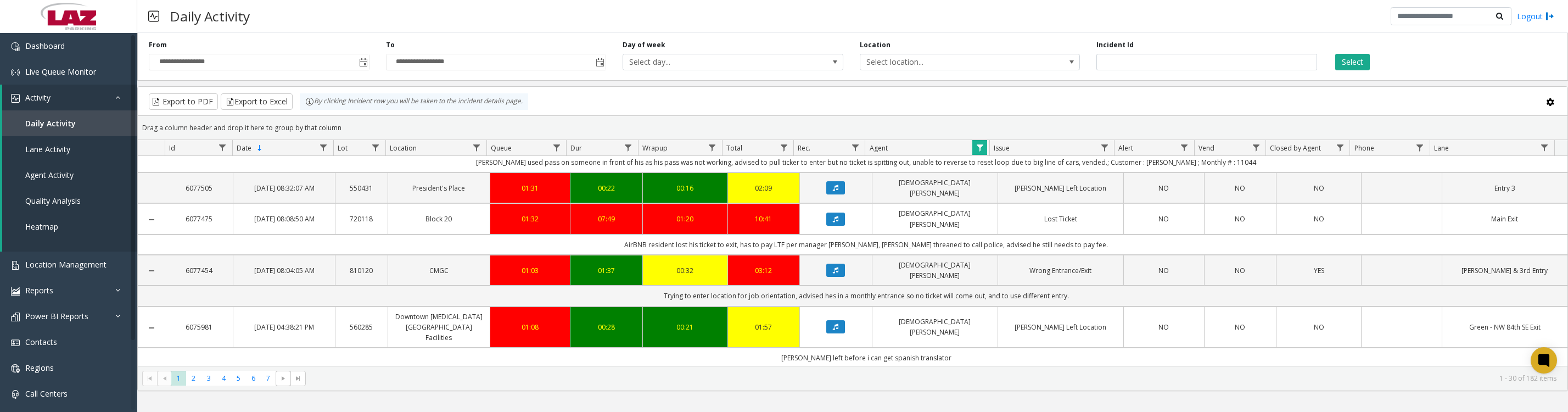
click at [826, 226] on button "Data table" at bounding box center [835, 219] width 18 height 13
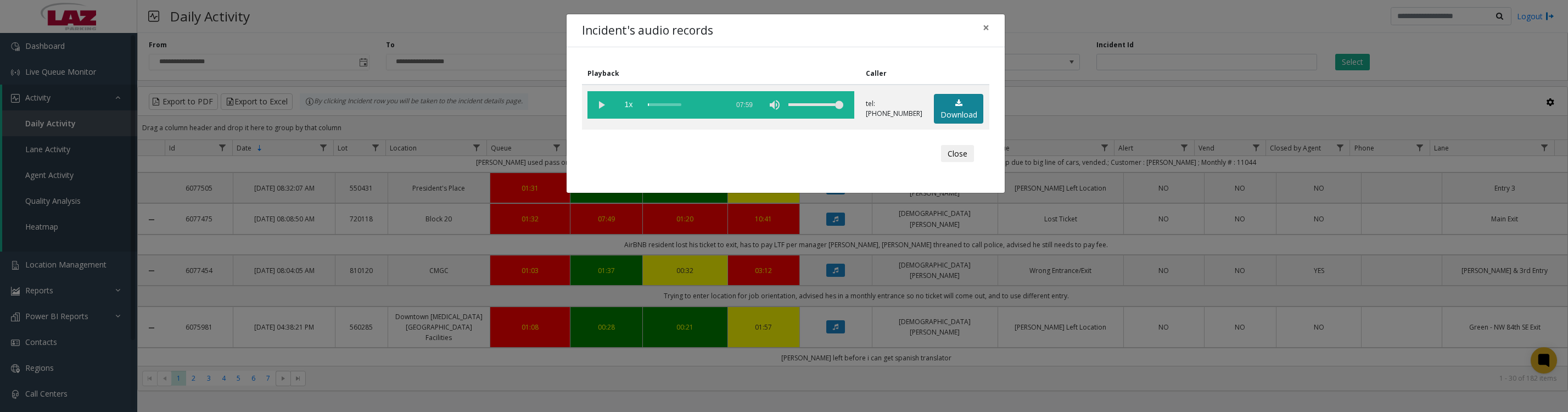
click at [949, 117] on link "Download" at bounding box center [958, 109] width 49 height 30
drag, startPoint x: 944, startPoint y: 170, endPoint x: 1037, endPoint y: 266, distance: 133.7
click at [946, 163] on button "Close" at bounding box center [957, 154] width 33 height 18
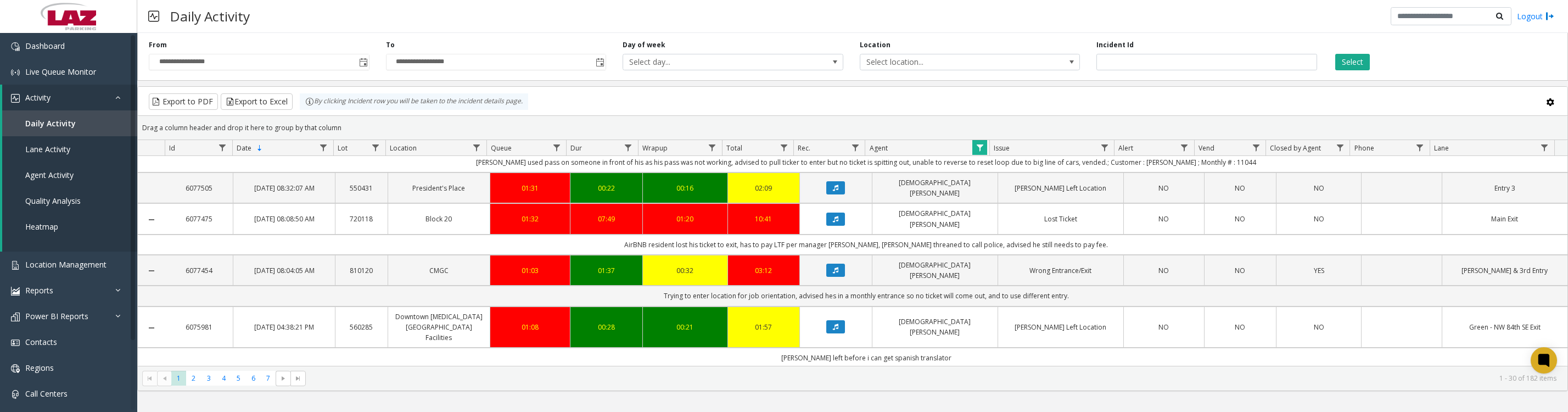
click at [833, 273] on icon "Data table" at bounding box center [835, 270] width 6 height 7
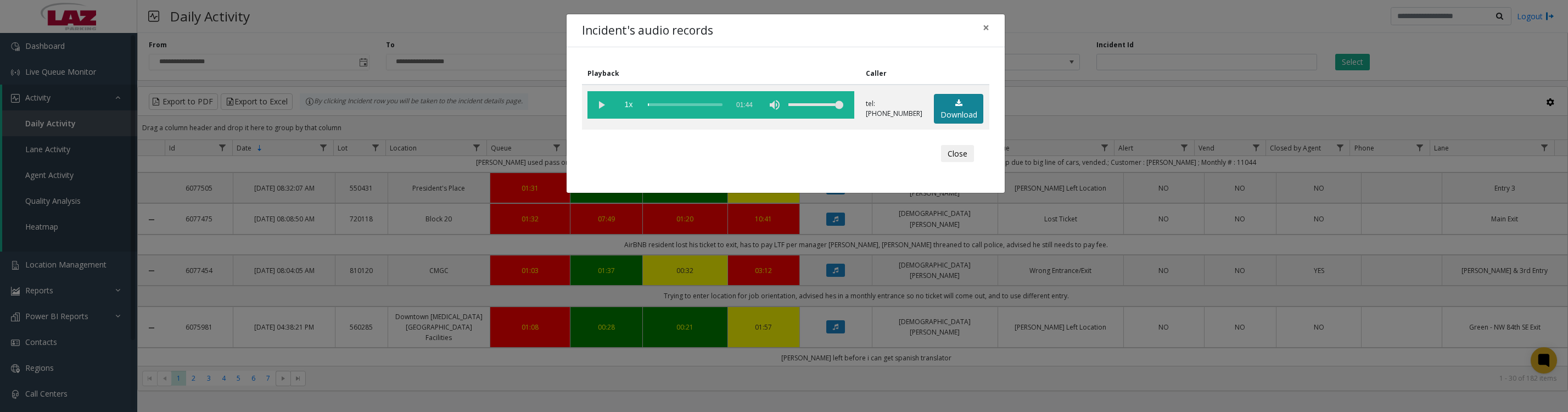
click at [941, 101] on link "Download" at bounding box center [958, 109] width 49 height 30
click at [601, 107] on vg-play-pause at bounding box center [601, 104] width 28 height 28
click at [750, 168] on div "Close" at bounding box center [786, 154] width 392 height 33
click at [954, 158] on button "Close" at bounding box center [957, 154] width 33 height 18
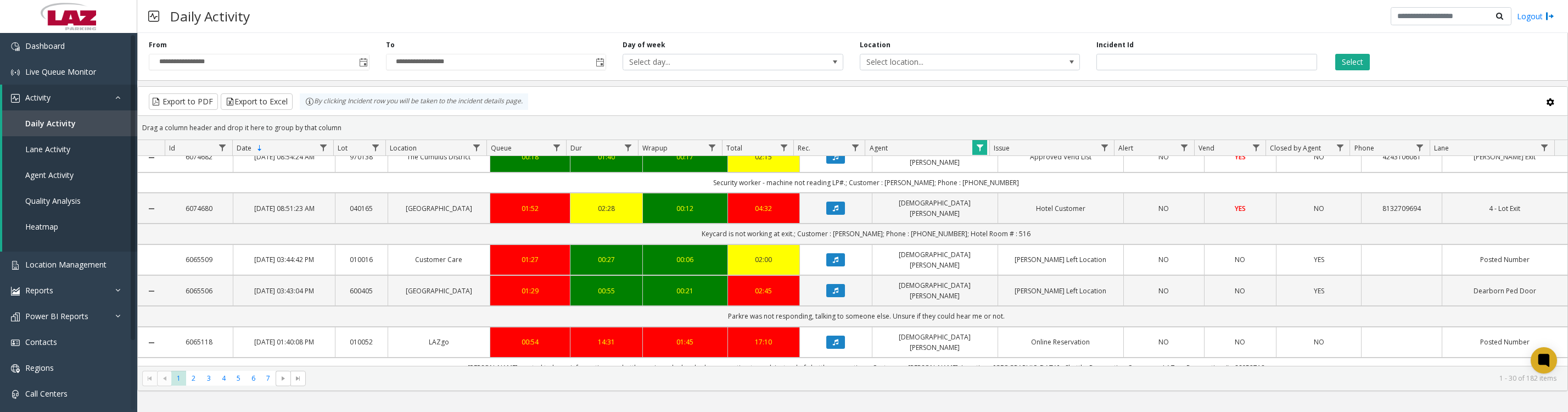
scroll to position [687, 0]
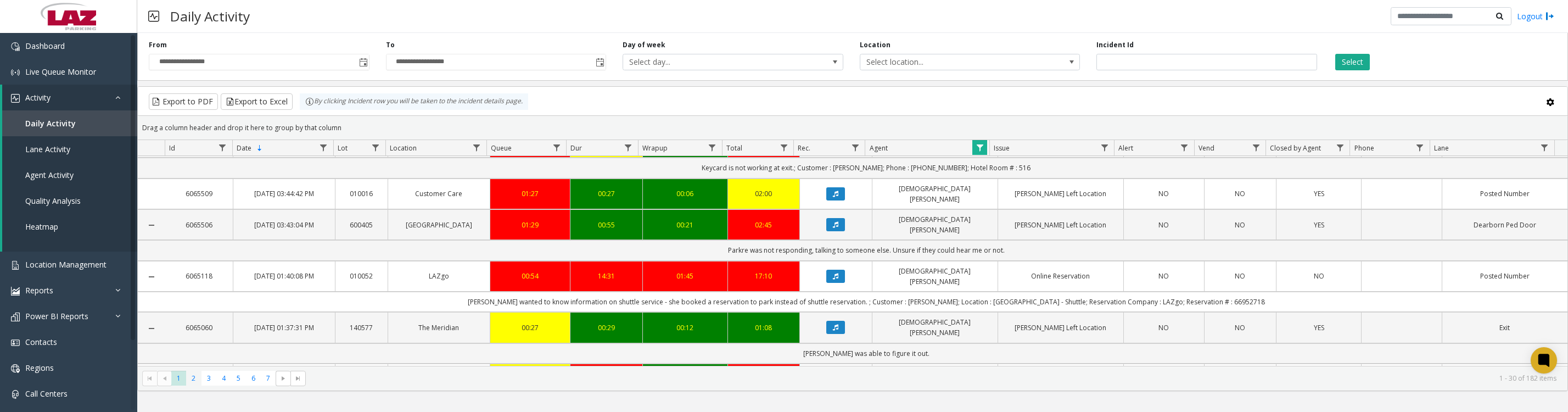
click at [196, 386] on span "2" at bounding box center [193, 378] width 15 height 15
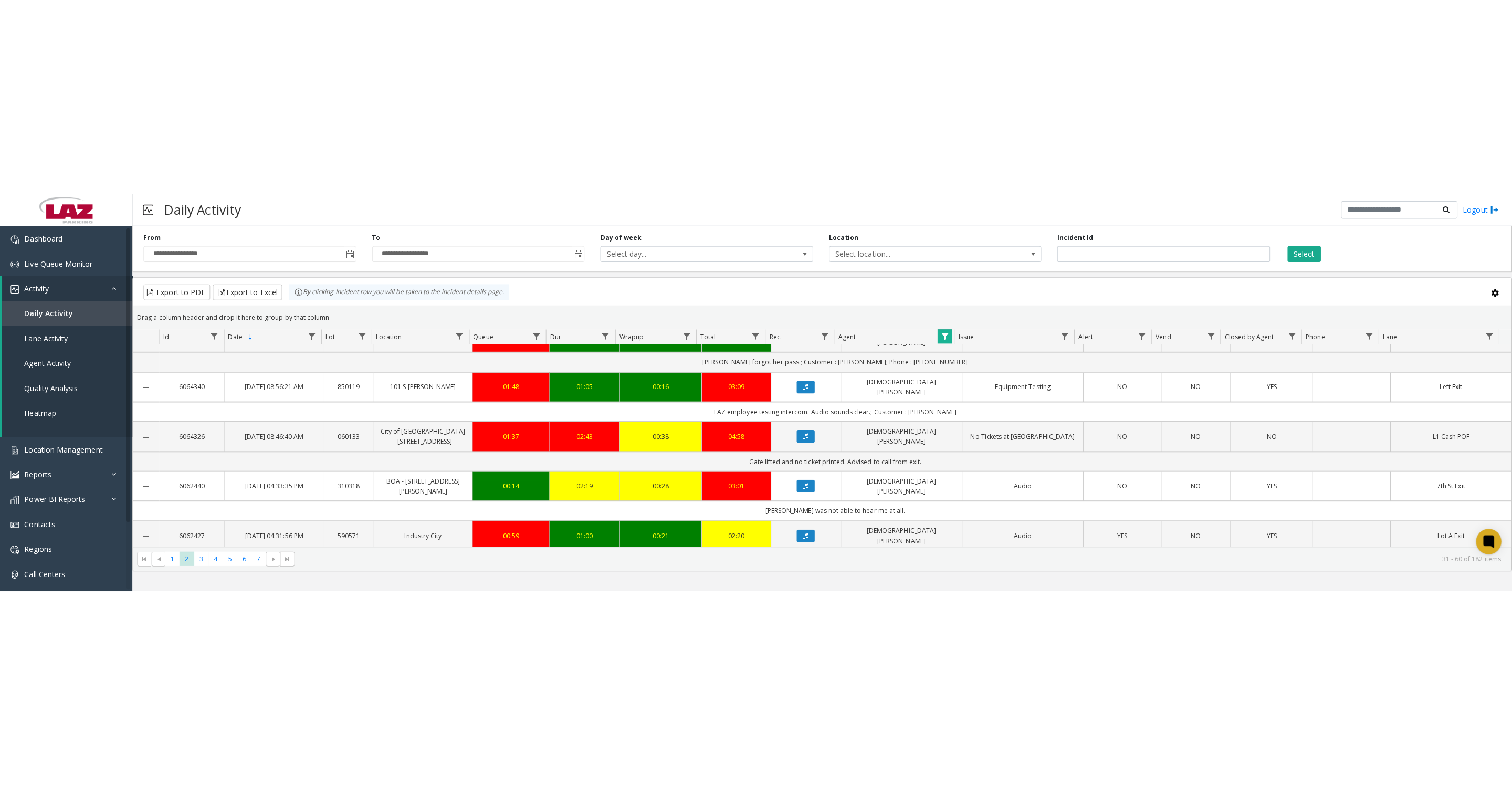
scroll to position [131, 0]
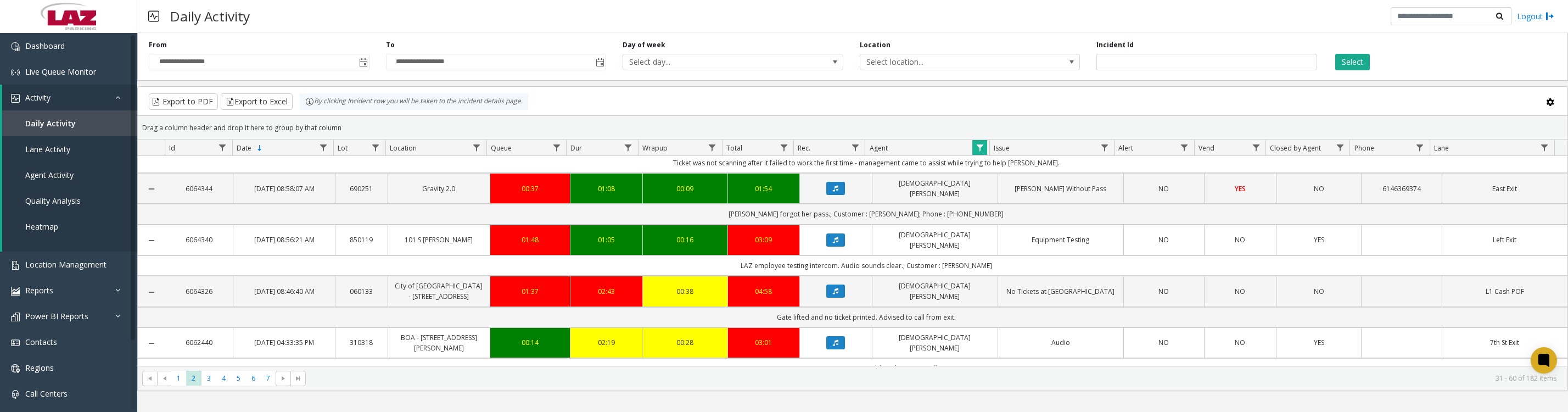
click at [833, 294] on icon "Data table" at bounding box center [835, 291] width 6 height 7
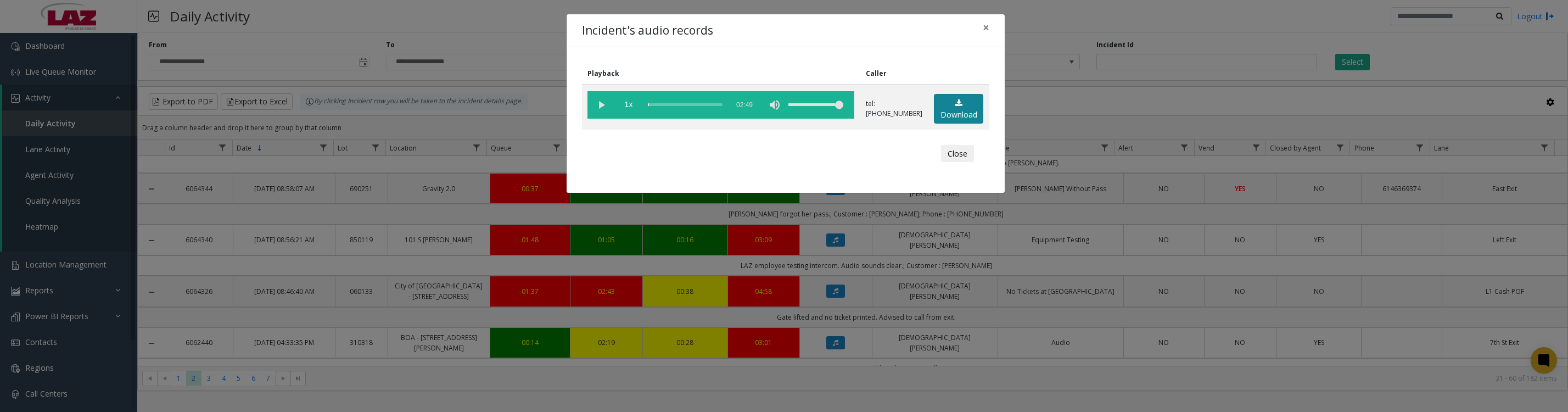
click at [947, 116] on link "Download" at bounding box center [958, 109] width 49 height 30
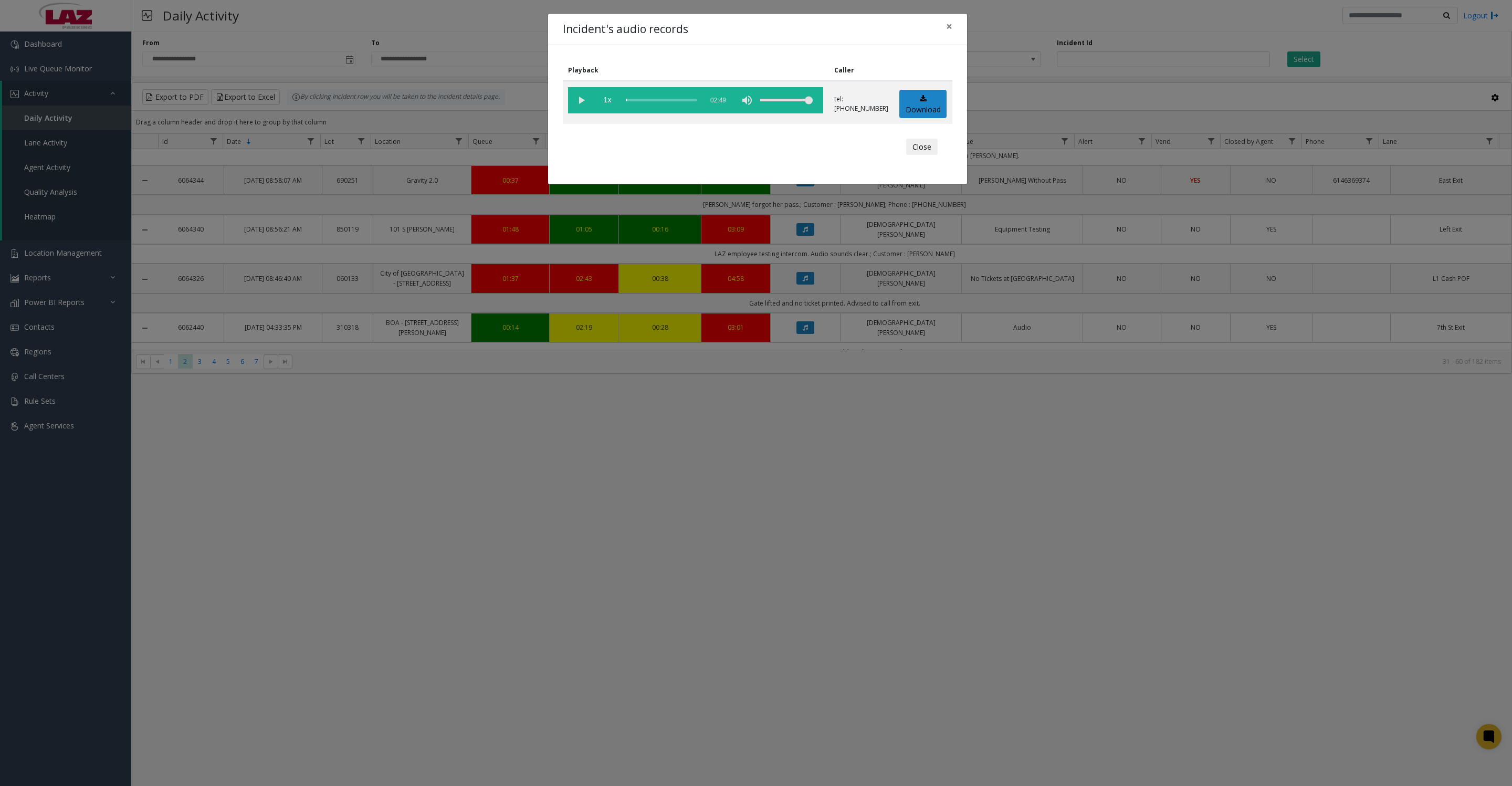
click at [930, 156] on button "Close" at bounding box center [922, 147] width 32 height 17
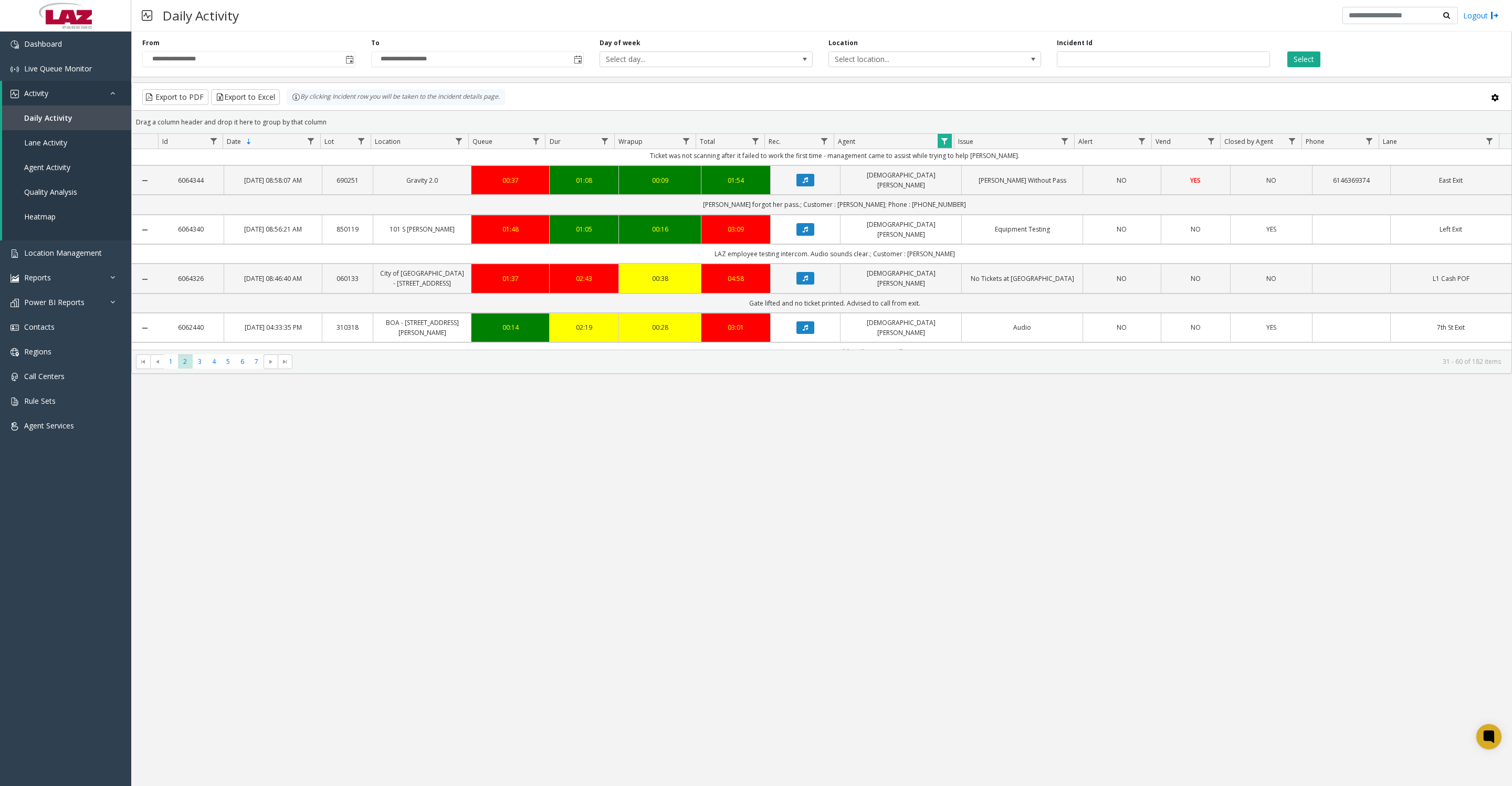
click at [943, 142] on span "Data table" at bounding box center [944, 141] width 8 height 8
click at [961, 284] on button "Clear" at bounding box center [966, 289] width 43 height 23
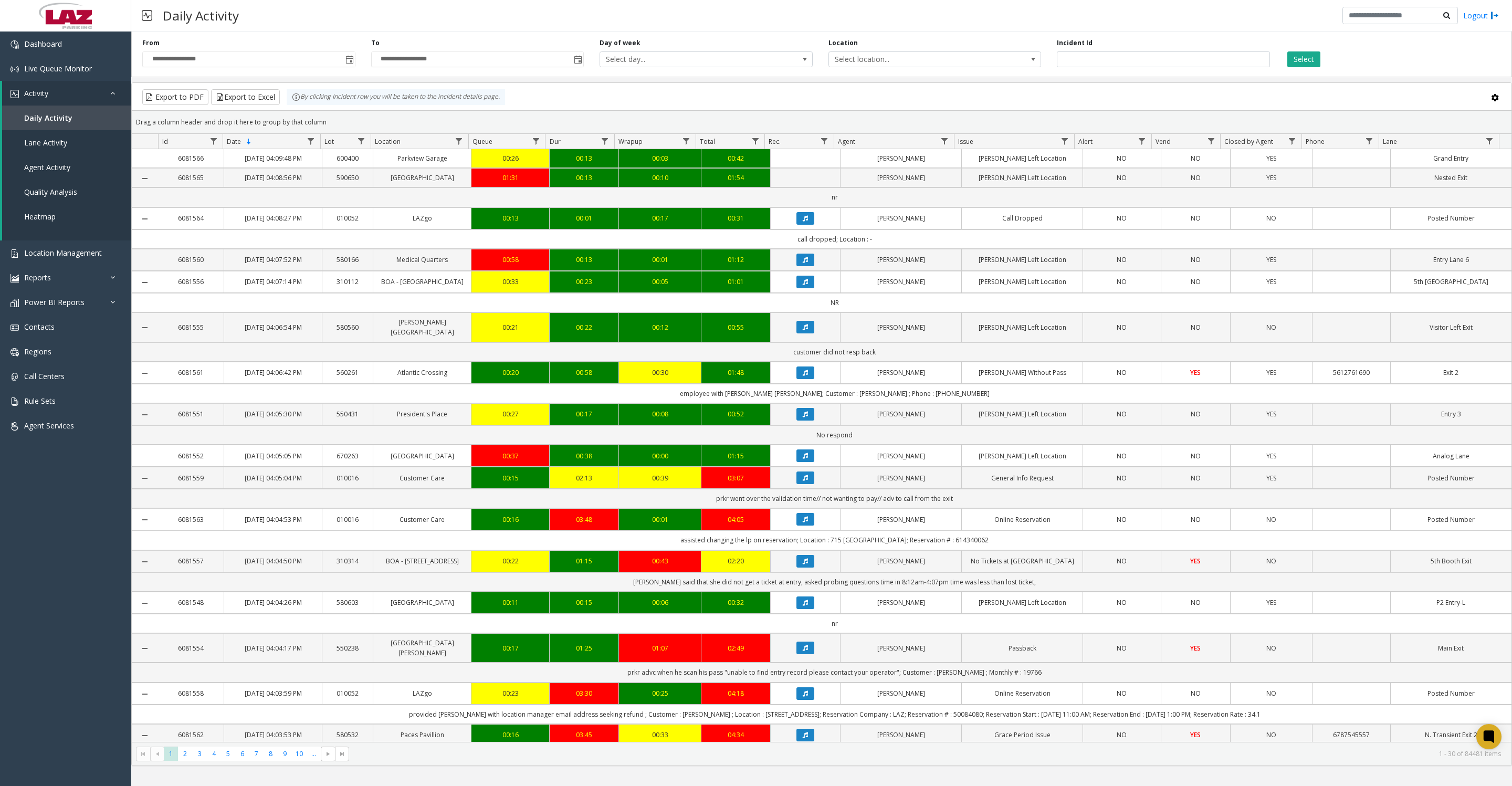
click at [340, 63] on input "**********" at bounding box center [248, 59] width 212 height 15
click at [346, 64] on span "Toggle popup" at bounding box center [350, 60] width 8 height 8
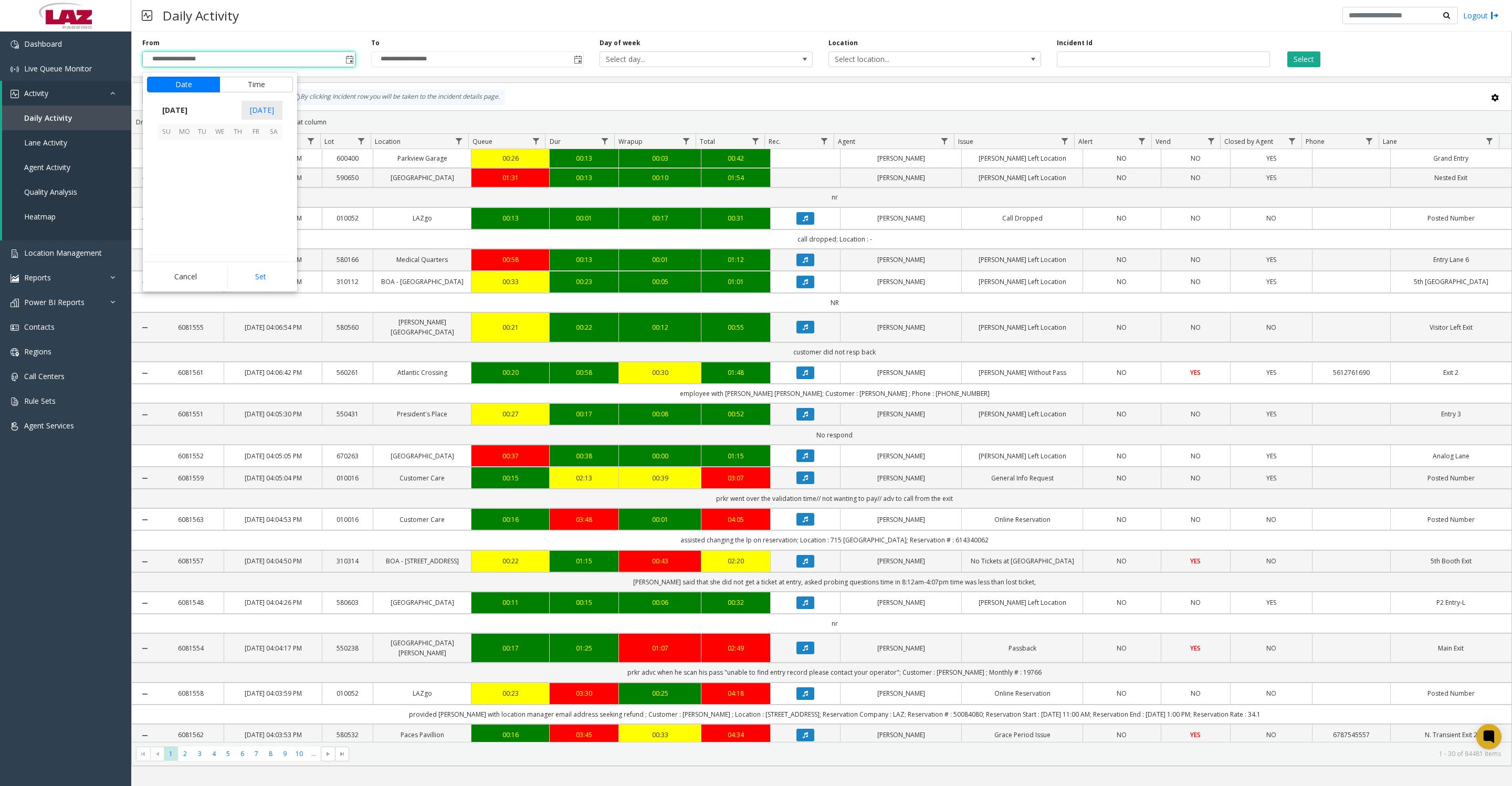
scroll to position [188229, 0]
click at [204, 228] on span "26" at bounding box center [202, 220] width 18 height 18
click at [177, 174] on li "8" at bounding box center [173, 171] width 37 height 16
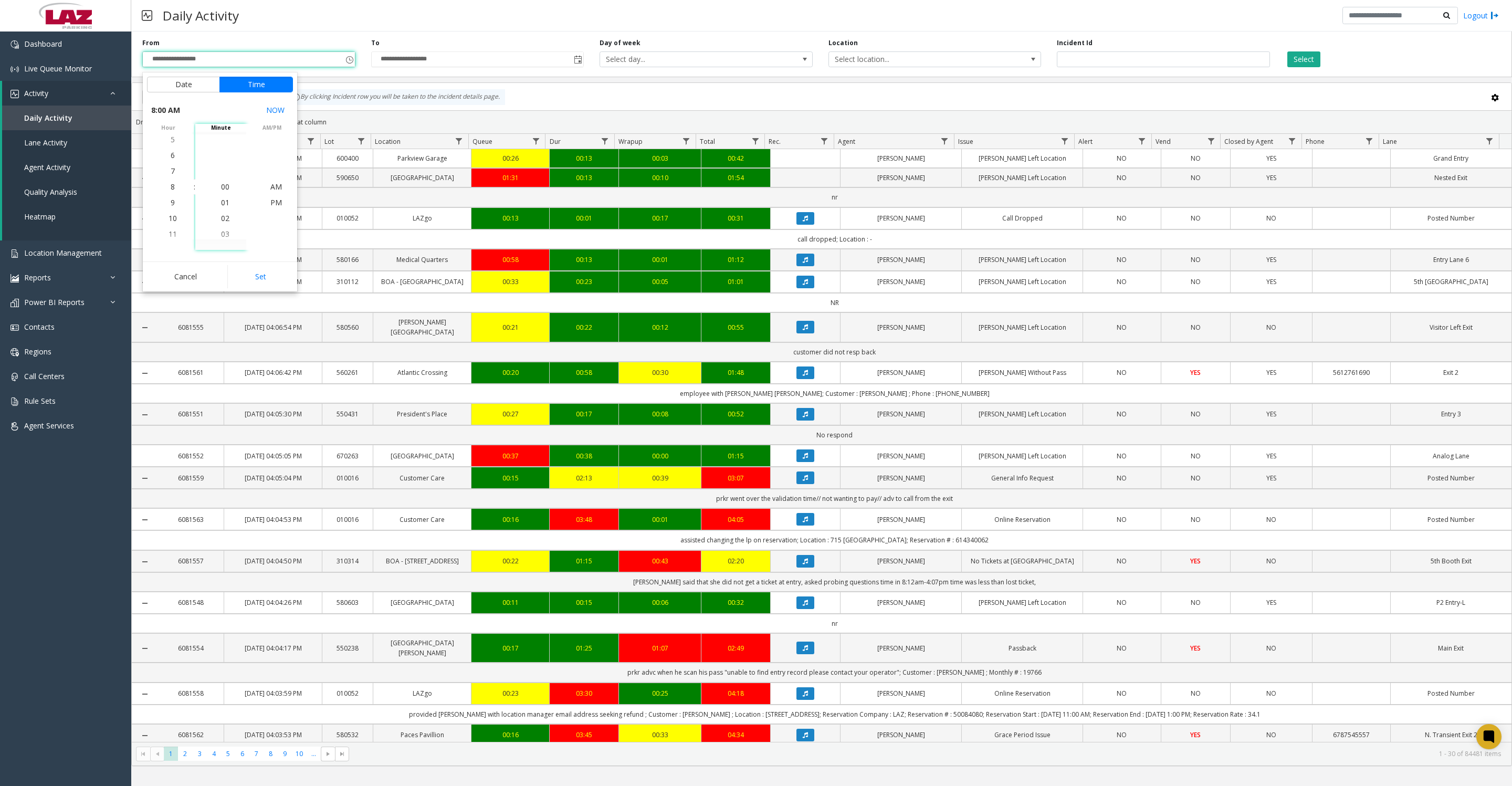
click at [271, 288] on button "Set" at bounding box center [260, 276] width 66 height 23
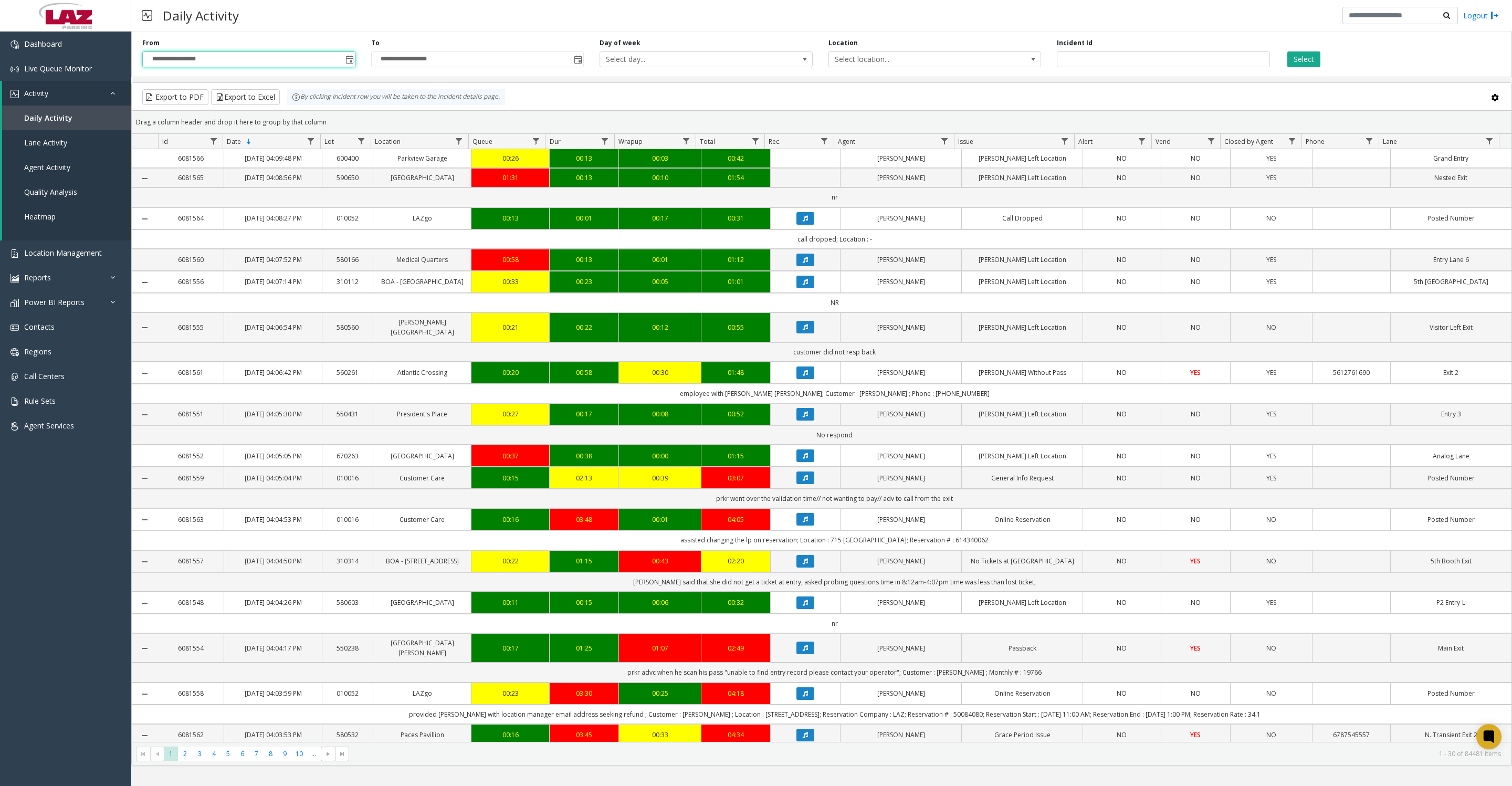
type input "**********"
click at [896, 65] on span "Select location..." at bounding box center [913, 59] width 170 height 15
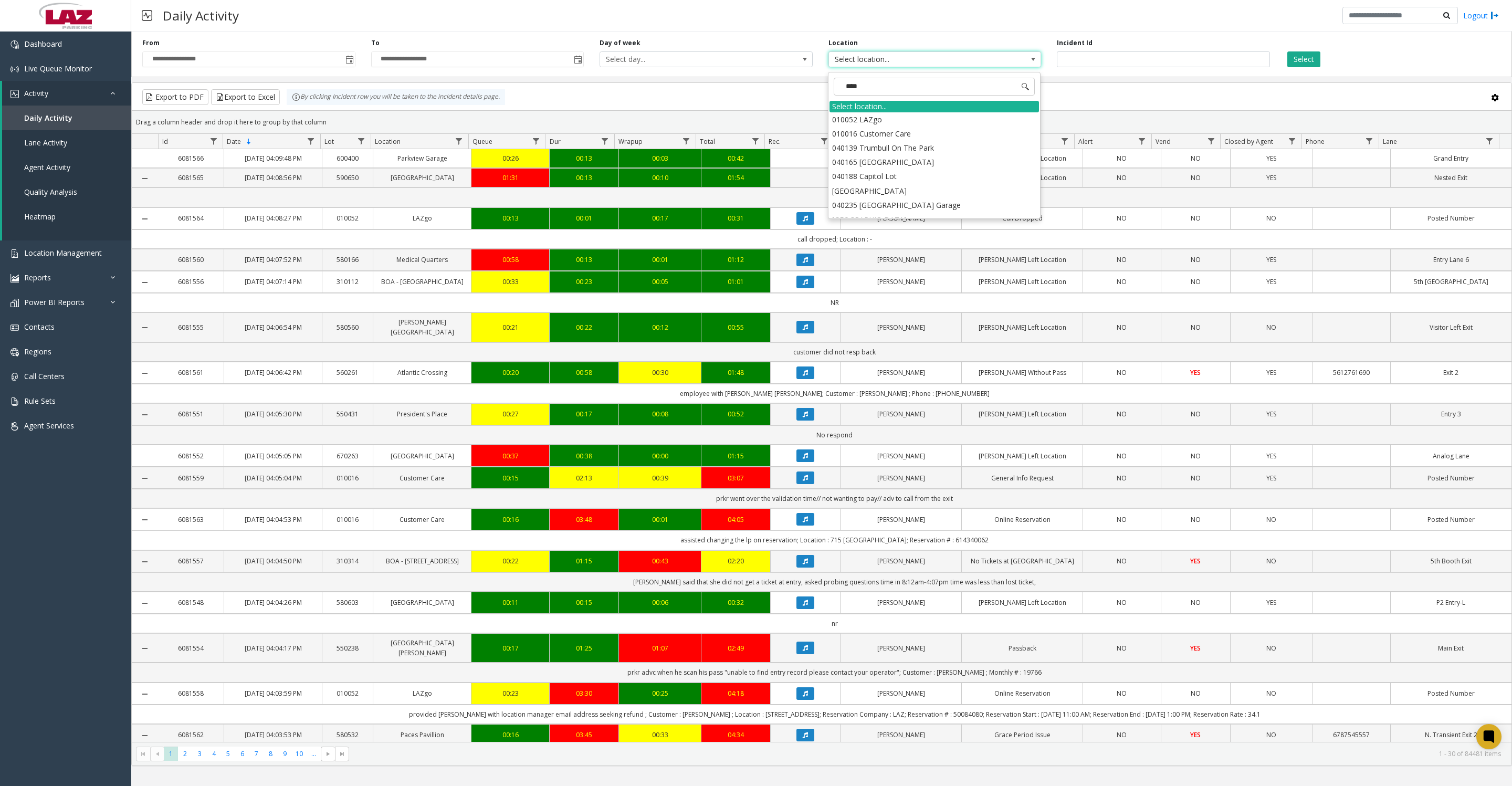
type input "*****"
click at [853, 119] on li "100240 Chicago Meters" at bounding box center [934, 119] width 210 height 14
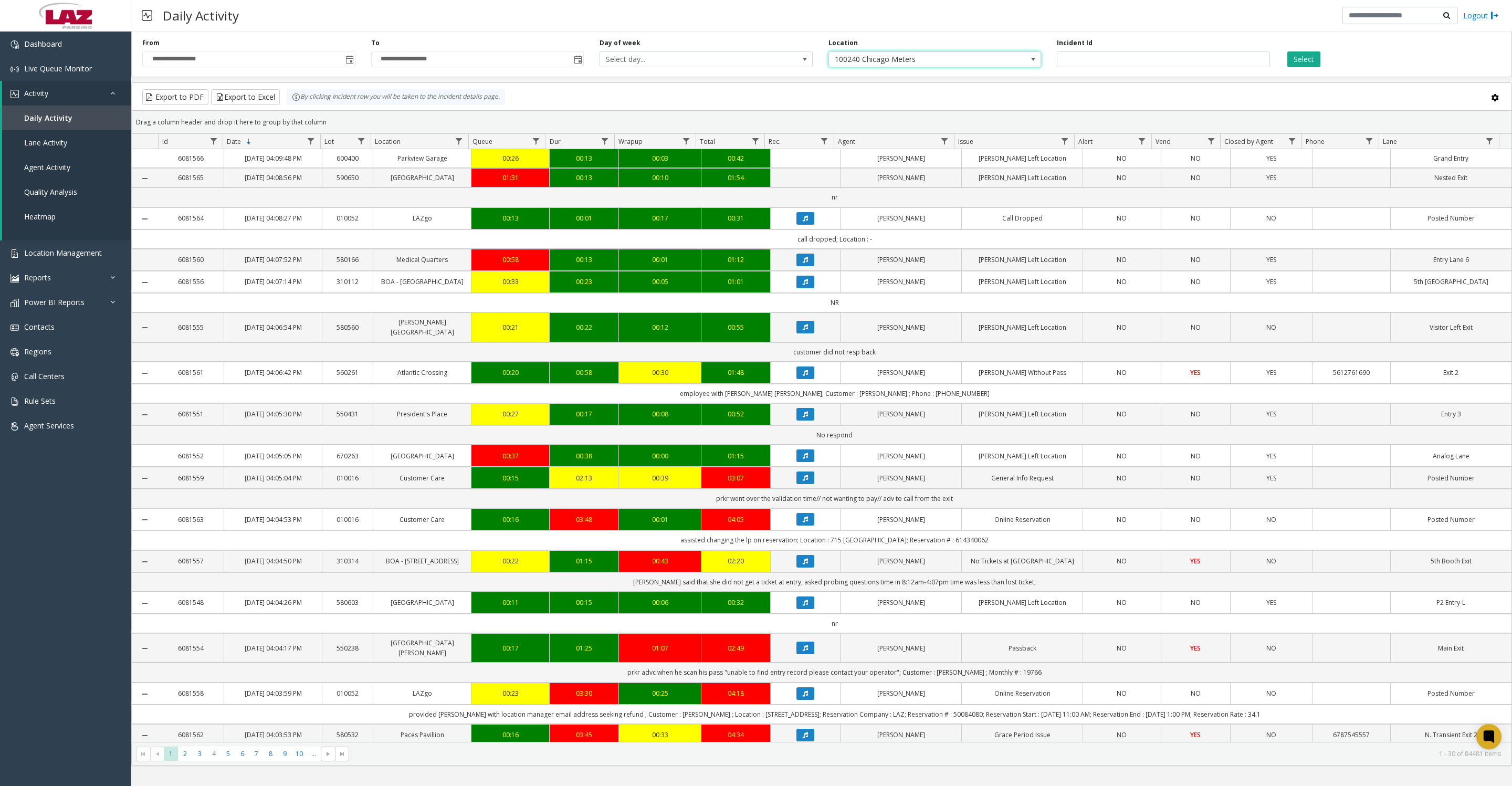
click at [1312, 65] on button "Select" at bounding box center [1304, 59] width 33 height 16
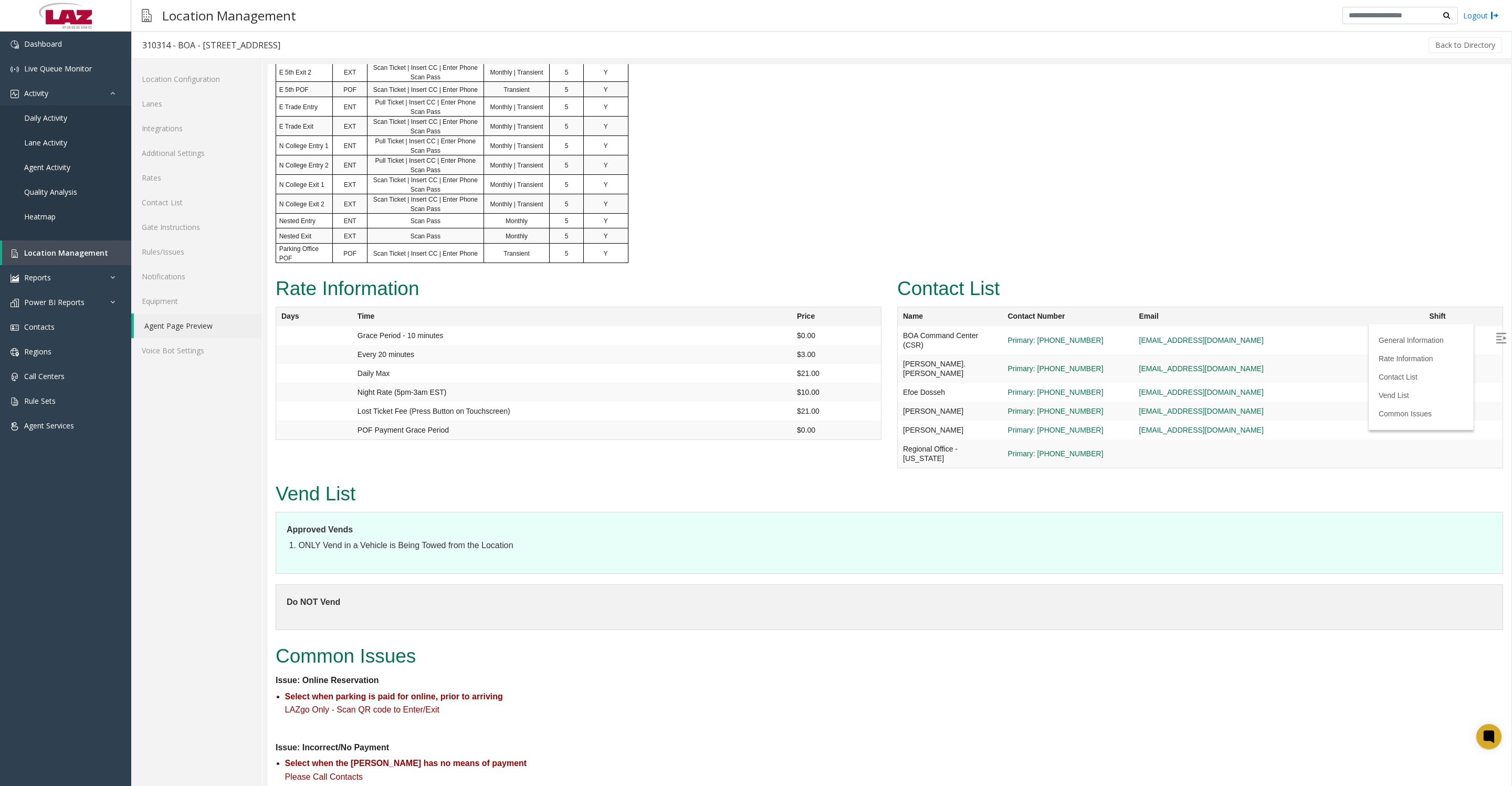
scroll to position [919, 0]
click at [86, 73] on span "Live Queue Monitor" at bounding box center [58, 68] width 68 height 10
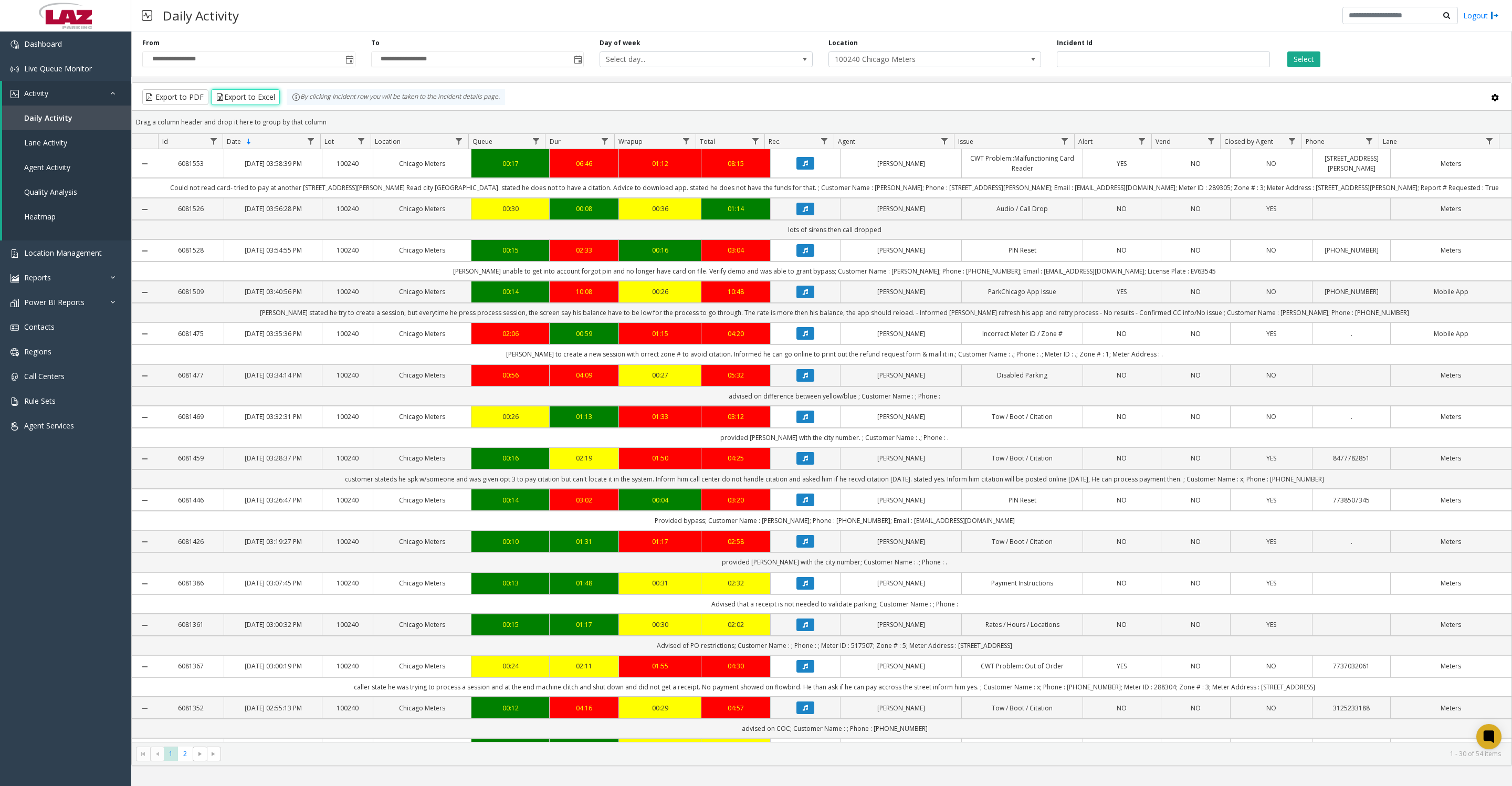
click at [251, 97] on button "Export to Excel" at bounding box center [245, 97] width 69 height 16
